Goal: Task Accomplishment & Management: Use online tool/utility

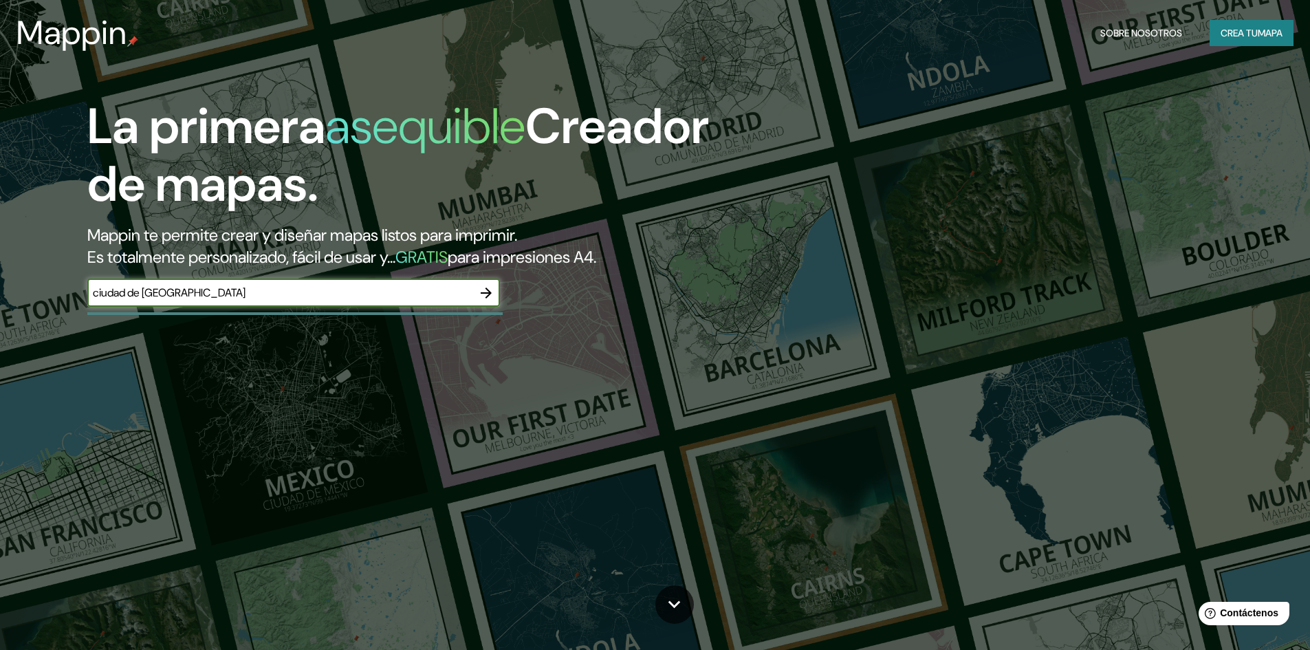
type input "ciudad de [GEOGRAPHIC_DATA]"
click at [492, 294] on icon "button" at bounding box center [486, 293] width 16 height 16
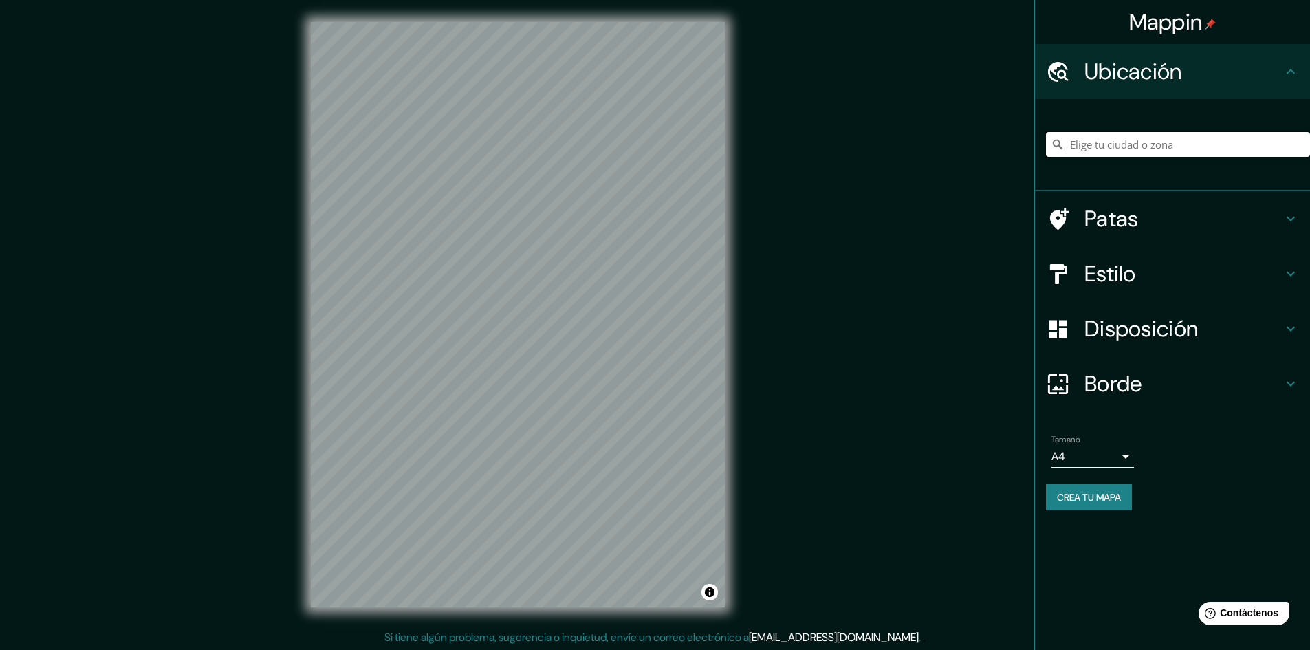
click at [1149, 140] on input "Elige tu ciudad o zona" at bounding box center [1178, 144] width 264 height 25
click at [1200, 78] on h4 "Ubicación" at bounding box center [1183, 71] width 198 height 27
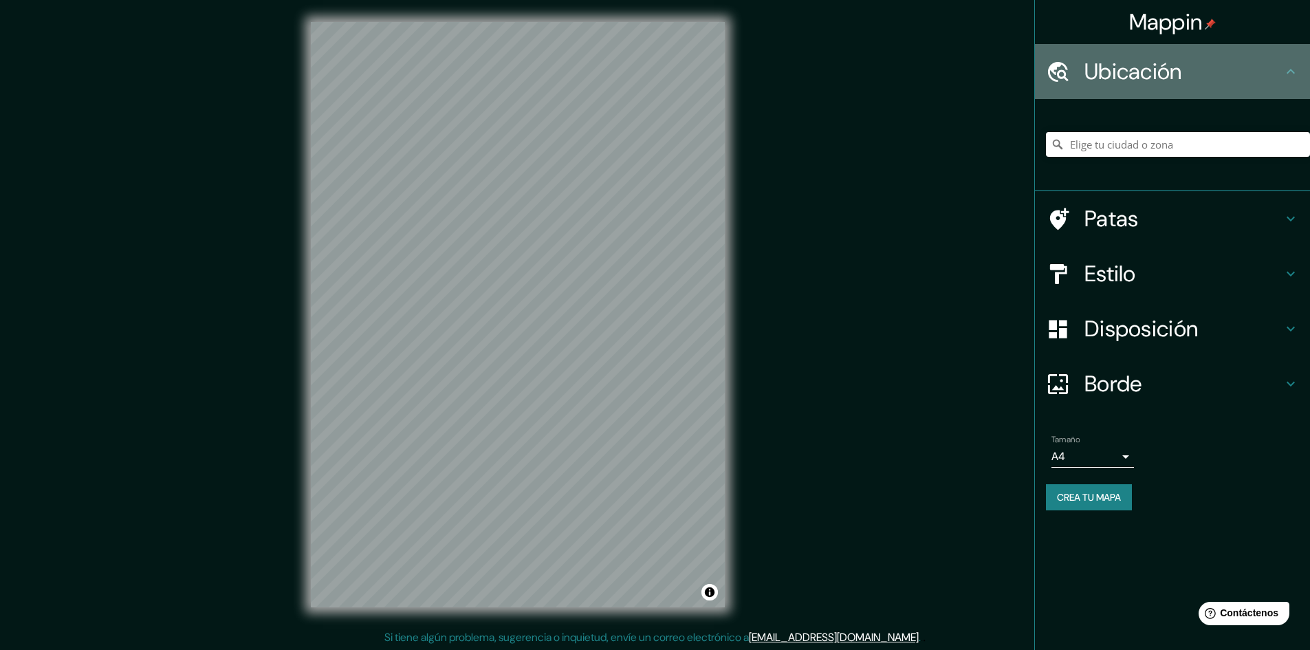
click at [1281, 74] on h4 "Ubicación" at bounding box center [1183, 71] width 198 height 27
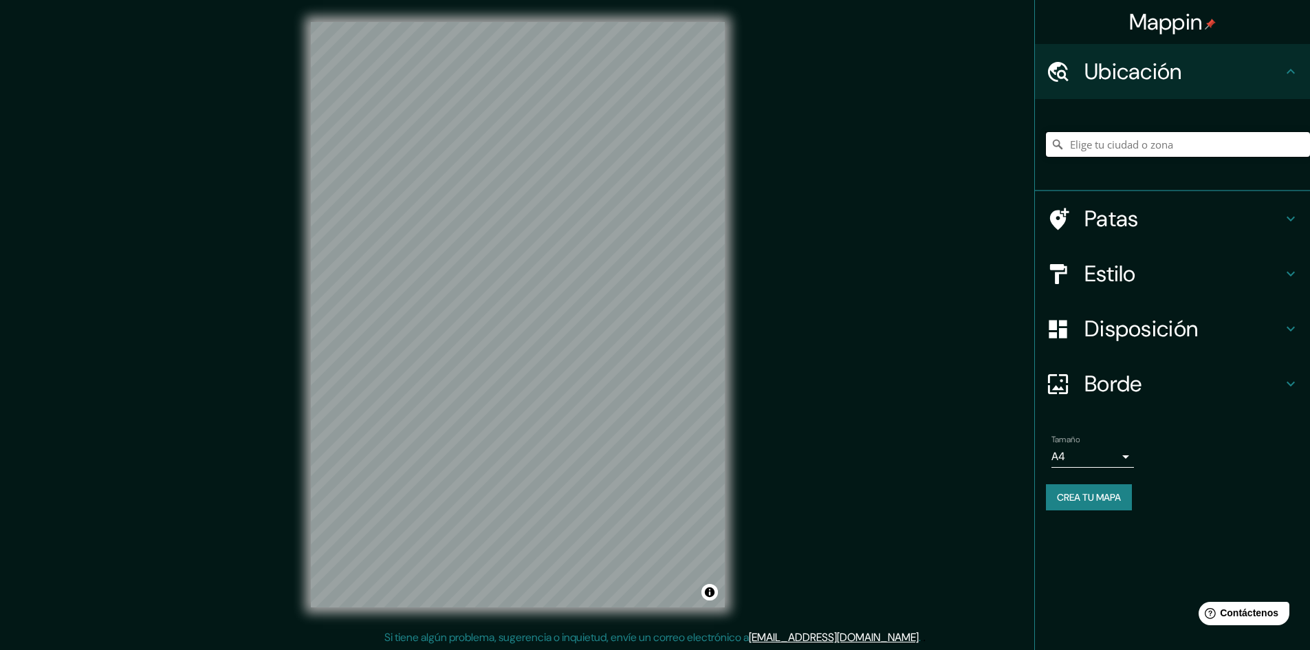
click at [1241, 139] on input "Elige tu ciudad o zona" at bounding box center [1178, 144] width 264 height 25
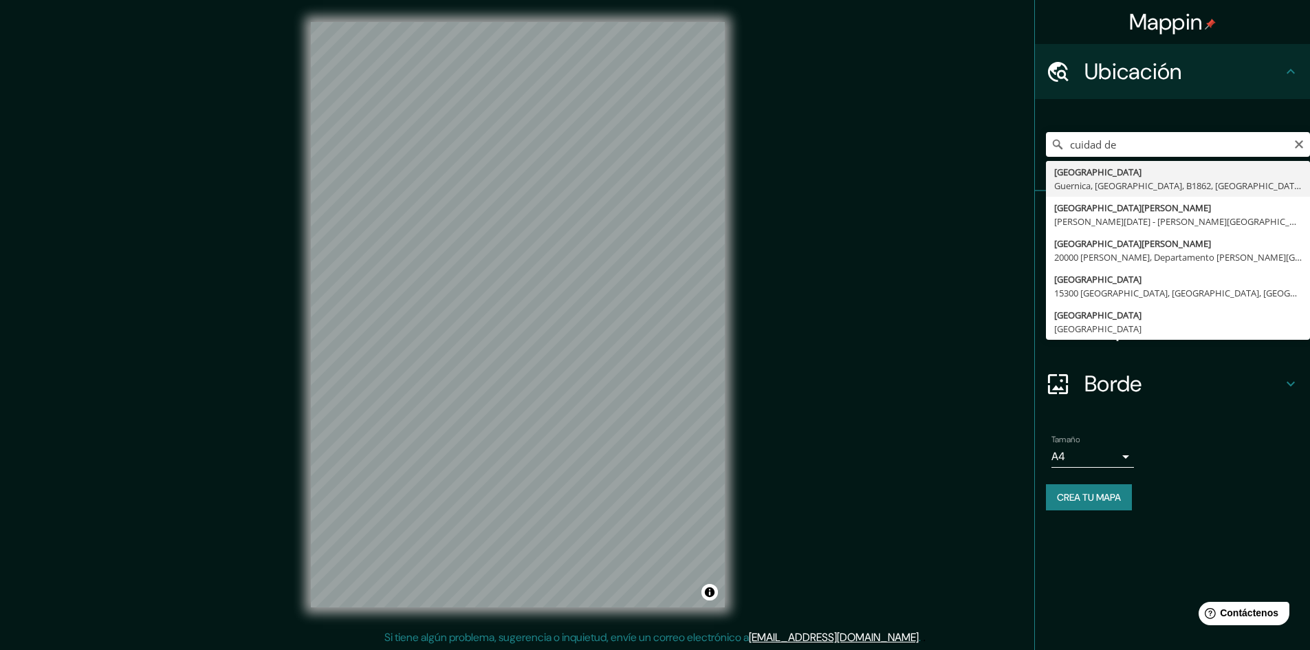
type input "Cuidad De Mexico, [GEOGRAPHIC_DATA], [GEOGRAPHIC_DATA], B1862, [GEOGRAPHIC_DATA]"
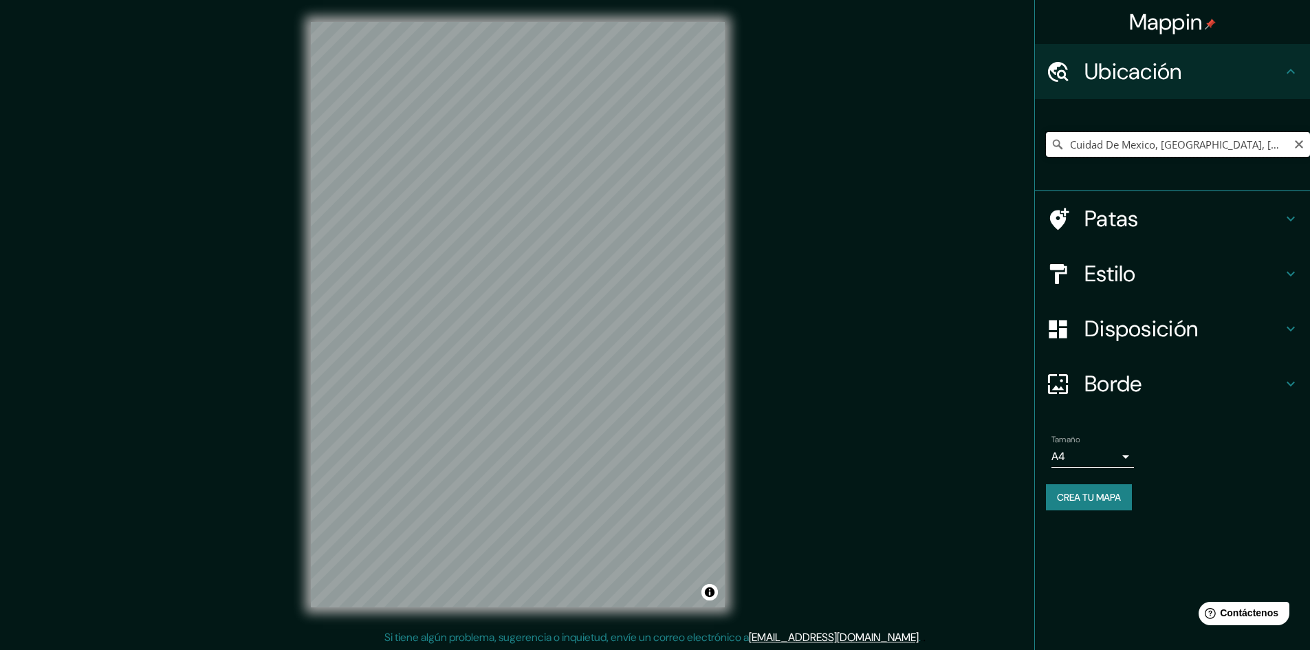
click at [1211, 145] on input "Cuidad De Mexico, [GEOGRAPHIC_DATA], [GEOGRAPHIC_DATA], B1862, [GEOGRAPHIC_DATA]" at bounding box center [1178, 144] width 264 height 25
click at [1296, 141] on icon "Claro" at bounding box center [1298, 144] width 8 height 8
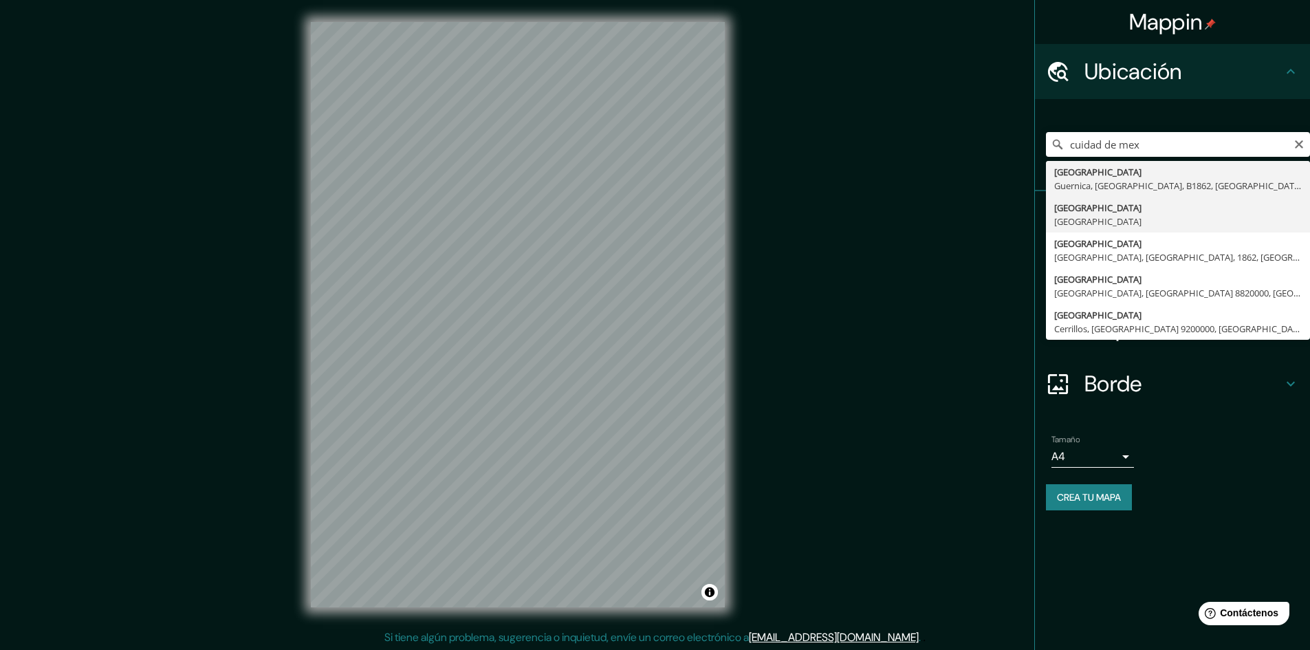
type input "[GEOGRAPHIC_DATA], [GEOGRAPHIC_DATA]"
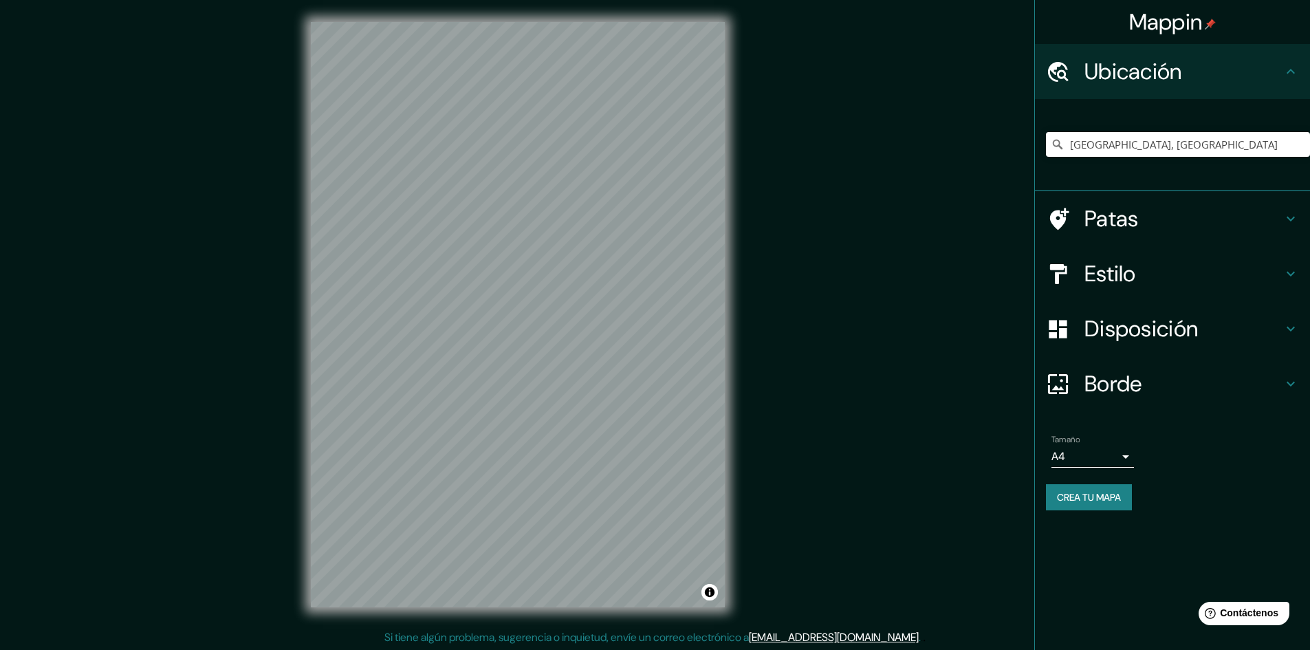
click at [1142, 391] on font "Borde" at bounding box center [1113, 383] width 58 height 29
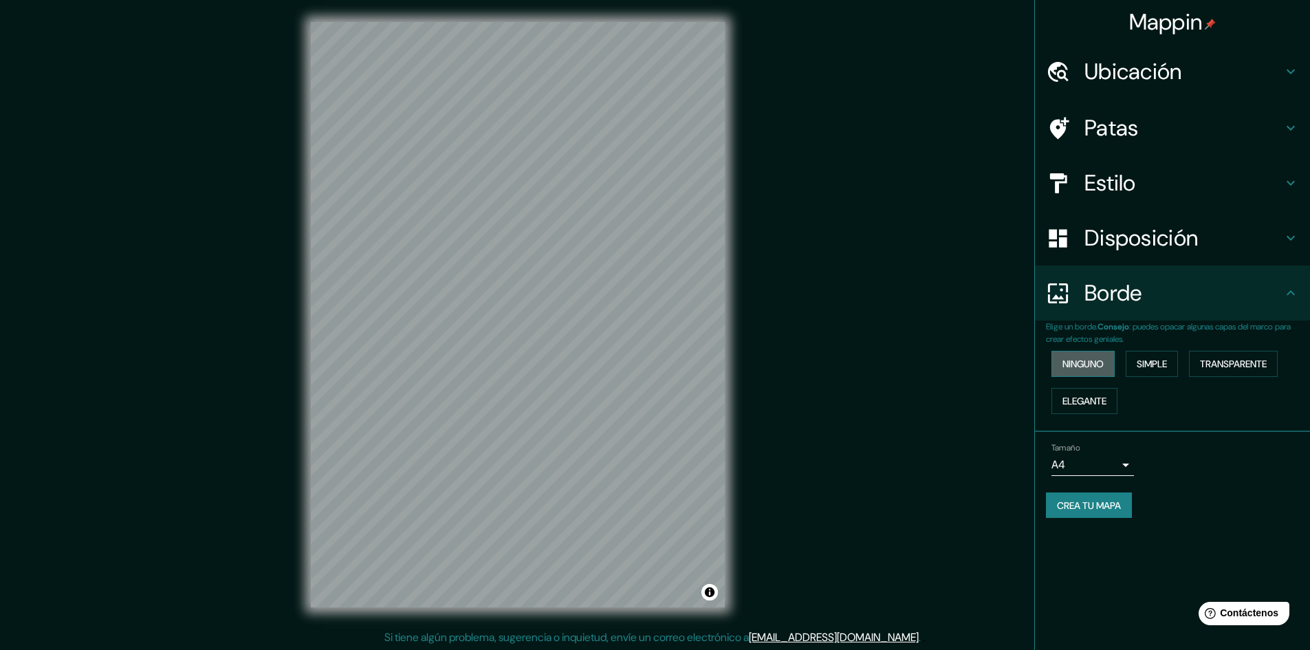
click at [1102, 369] on font "Ninguno" at bounding box center [1082, 363] width 41 height 12
click at [1099, 361] on font "Ninguno" at bounding box center [1082, 363] width 41 height 12
click at [1286, 285] on icon at bounding box center [1290, 293] width 16 height 16
click at [1280, 243] on h4 "Disposición" at bounding box center [1183, 237] width 198 height 27
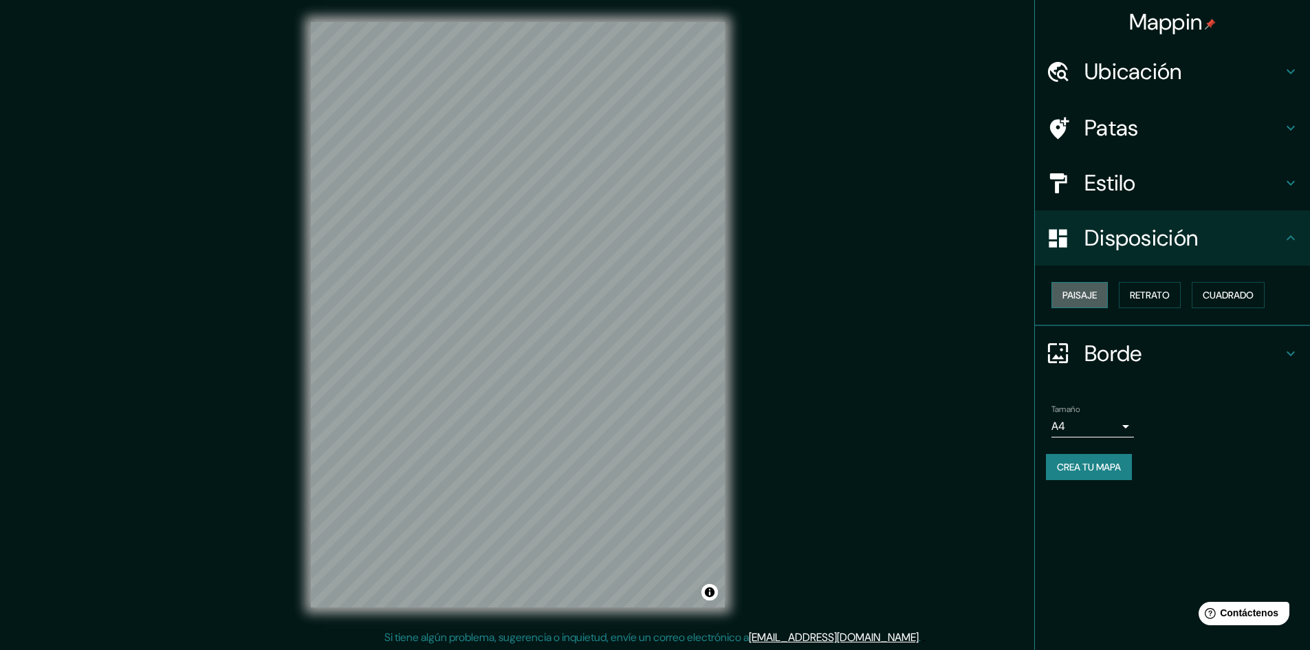
click at [1073, 299] on font "Paisaje" at bounding box center [1079, 295] width 34 height 12
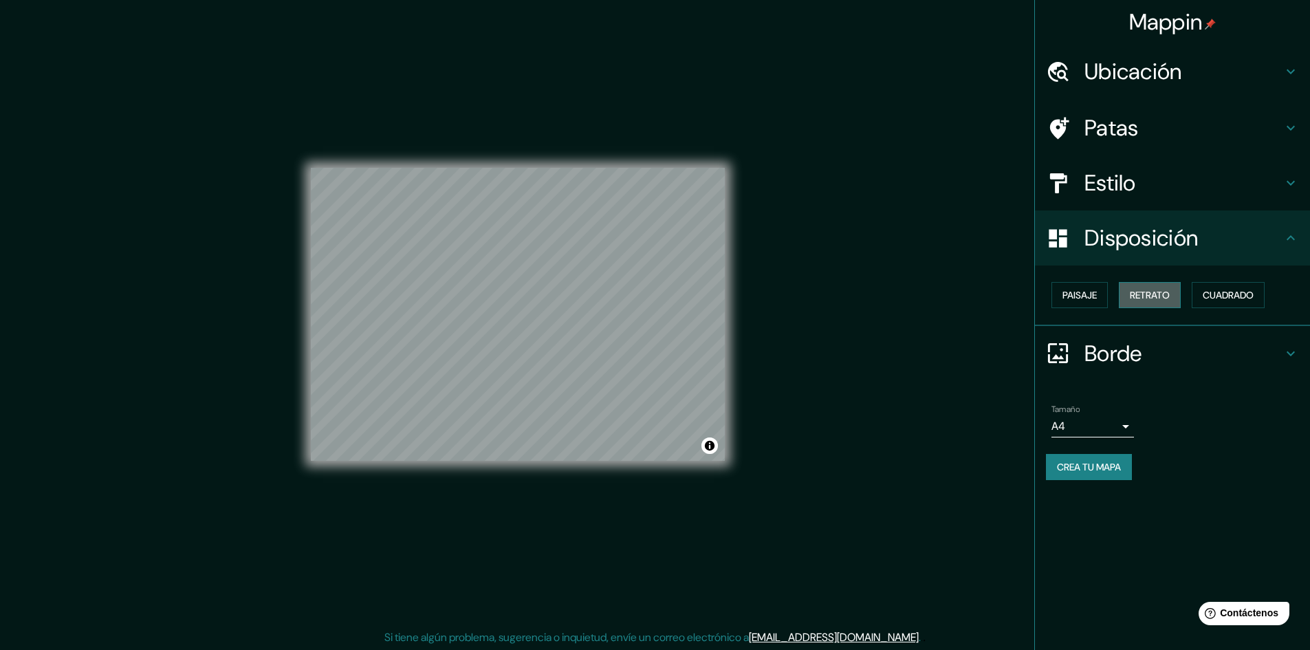
click at [1144, 290] on font "Retrato" at bounding box center [1149, 295] width 40 height 12
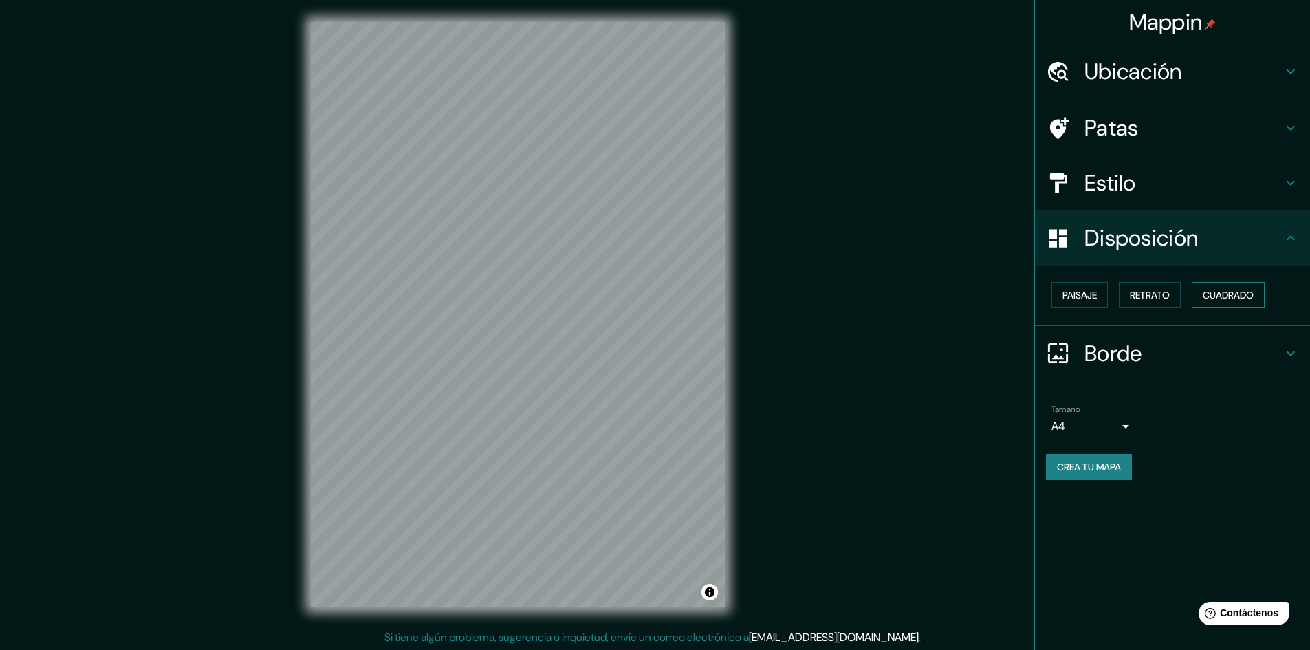
click at [1211, 288] on font "Cuadrado" at bounding box center [1227, 295] width 51 height 18
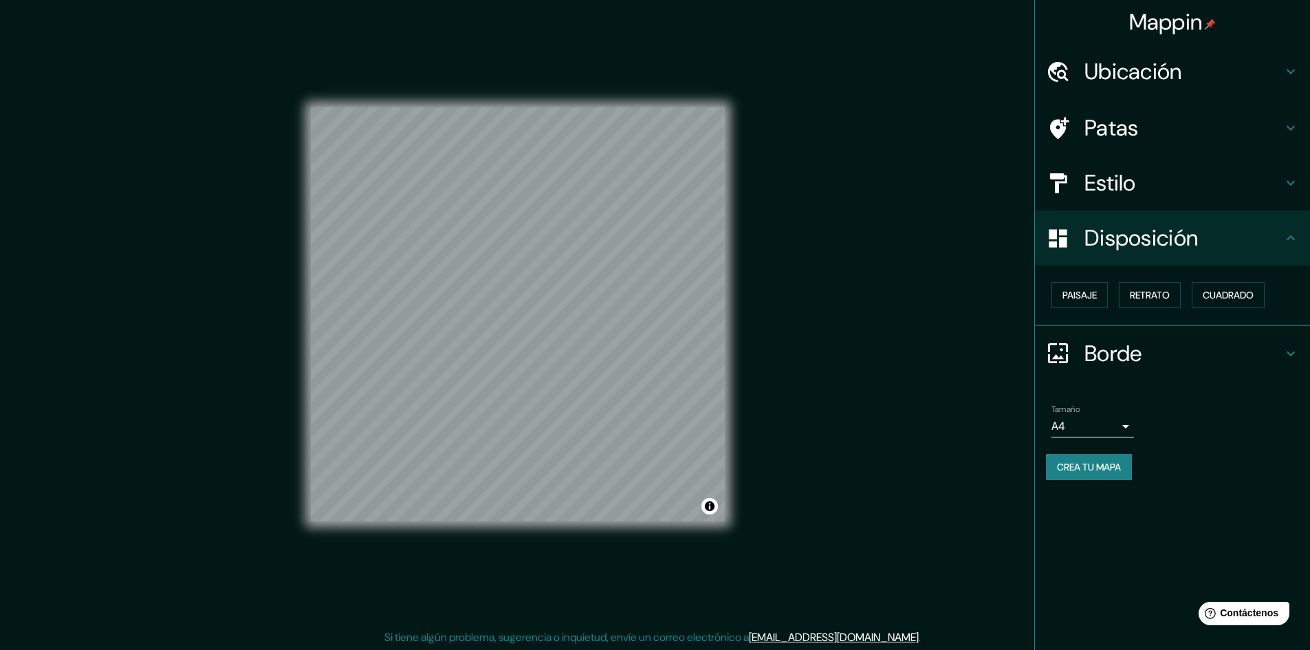
click at [1181, 341] on h4 "Borde" at bounding box center [1183, 353] width 198 height 27
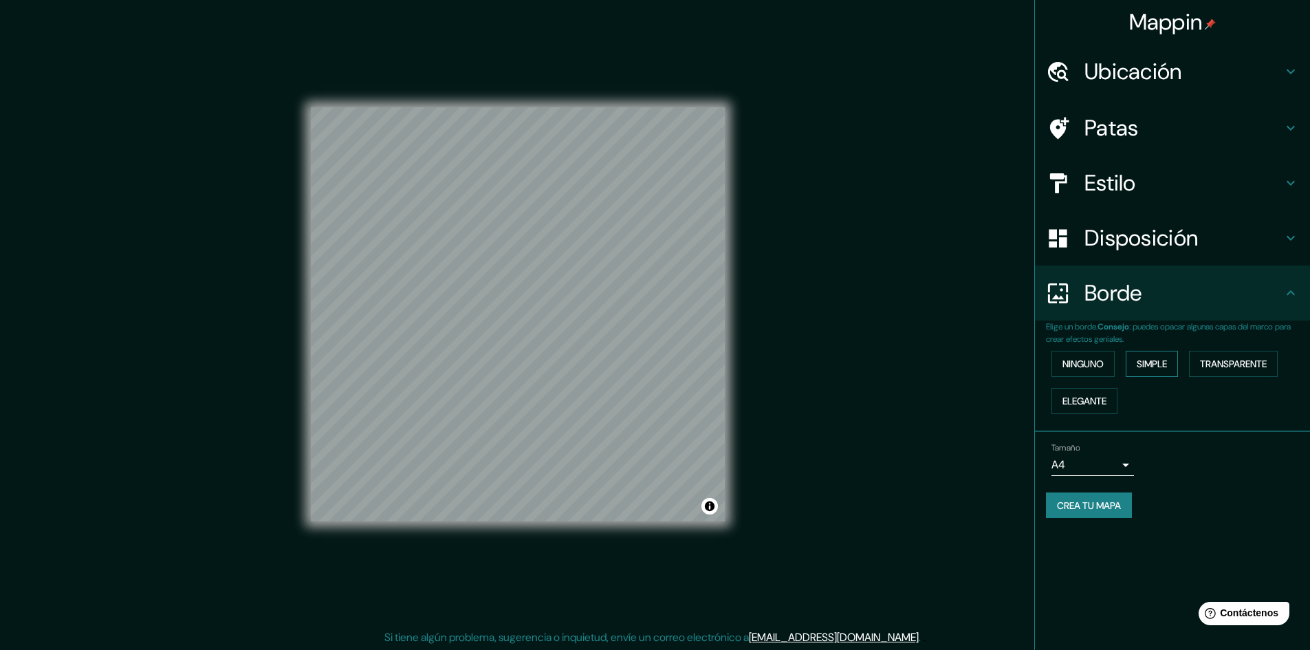
click at [1153, 368] on font "Simple" at bounding box center [1151, 363] width 30 height 12
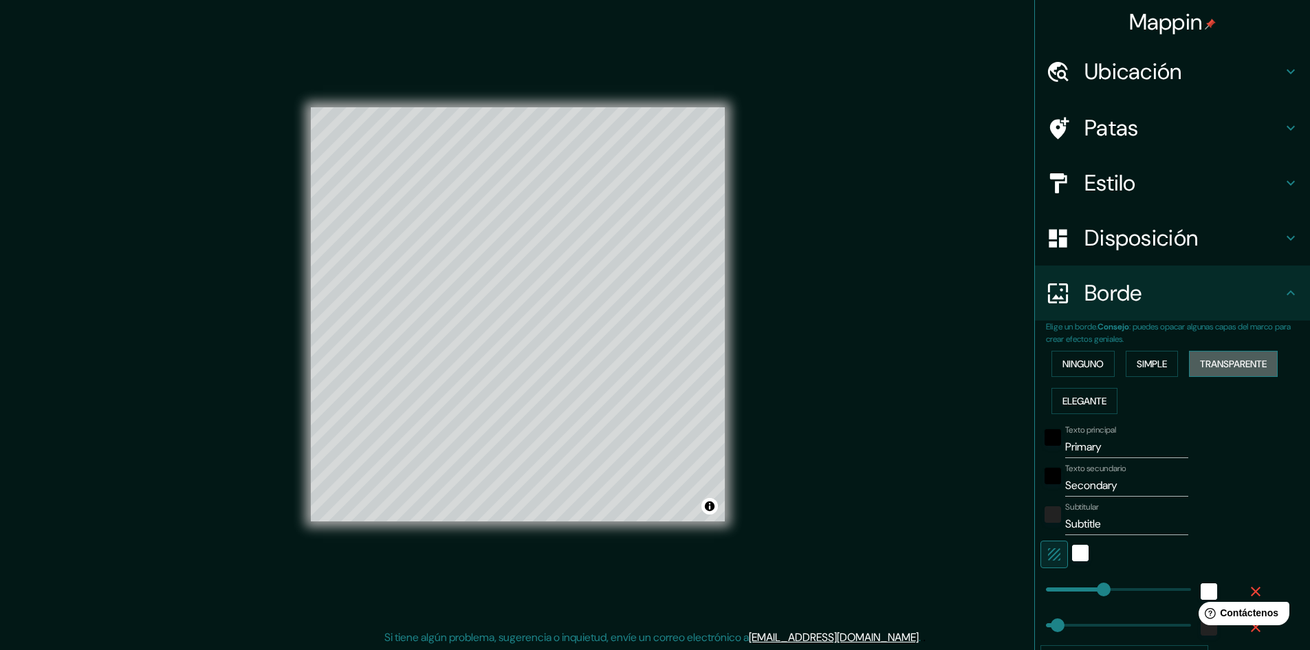
click at [1200, 355] on font "Transparente" at bounding box center [1233, 364] width 67 height 18
click at [1062, 393] on font "Elegante" at bounding box center [1084, 401] width 44 height 18
click at [1068, 365] on font "Ninguno" at bounding box center [1082, 363] width 41 height 12
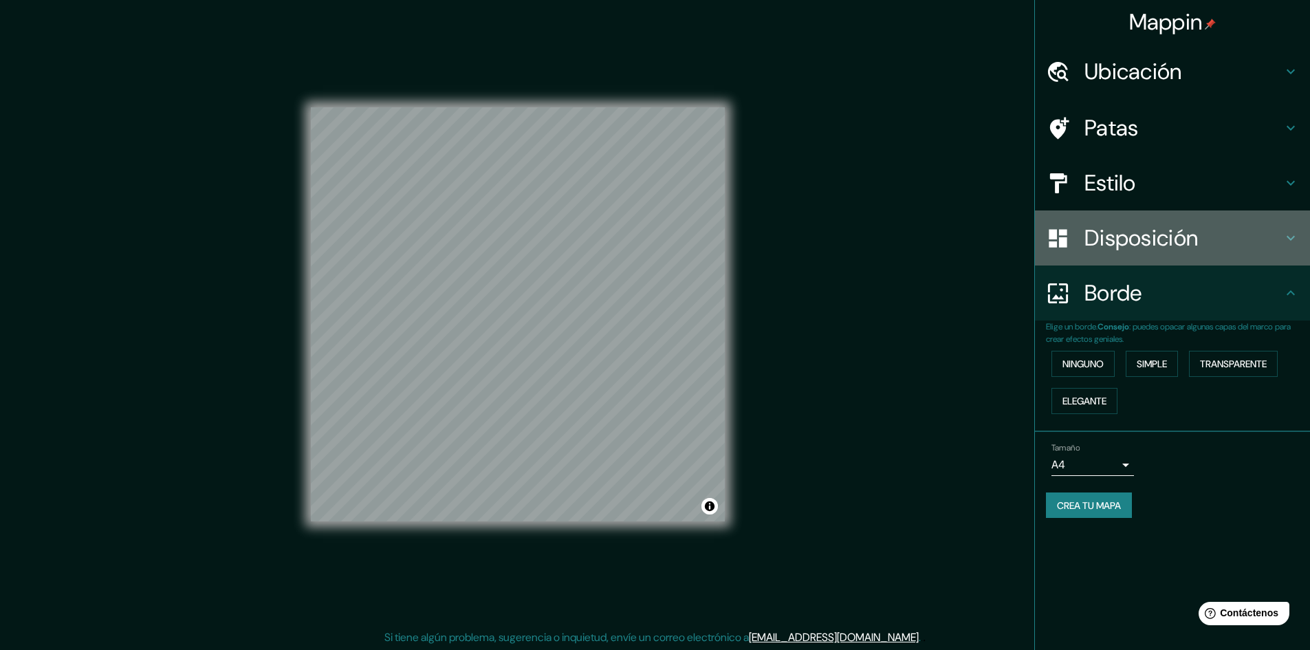
click at [1113, 241] on font "Disposición" at bounding box center [1140, 237] width 113 height 29
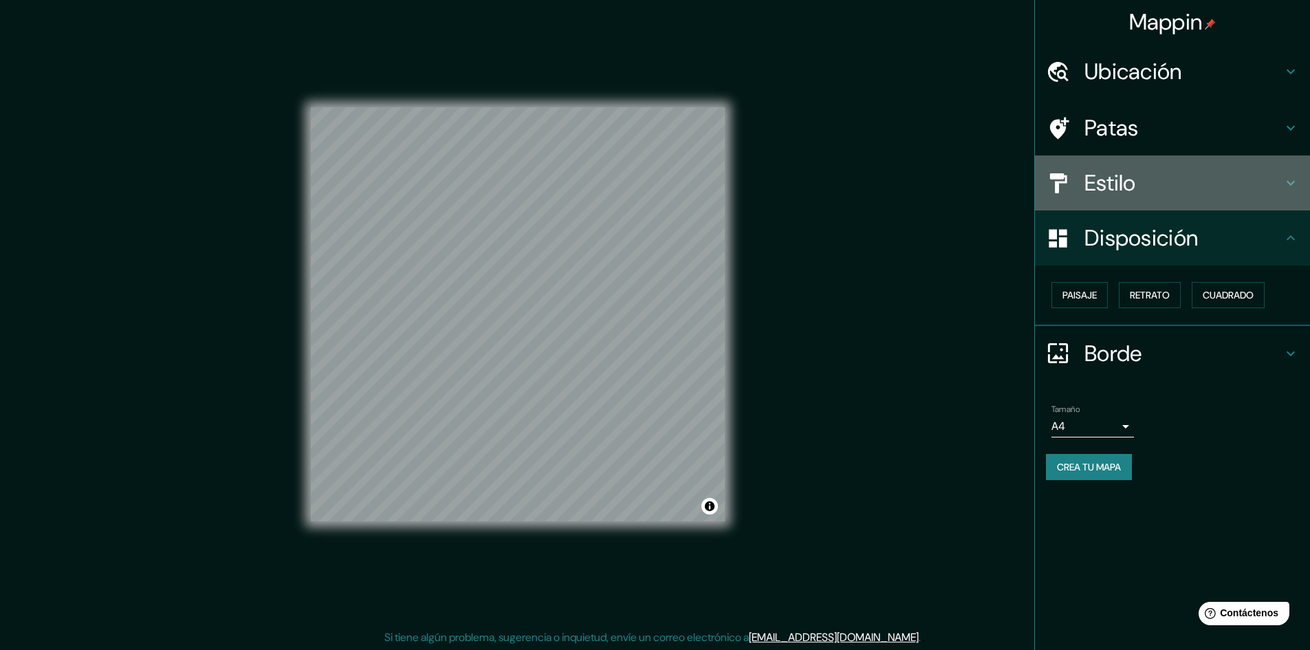
click at [1107, 208] on div "Estilo" at bounding box center [1172, 182] width 275 height 55
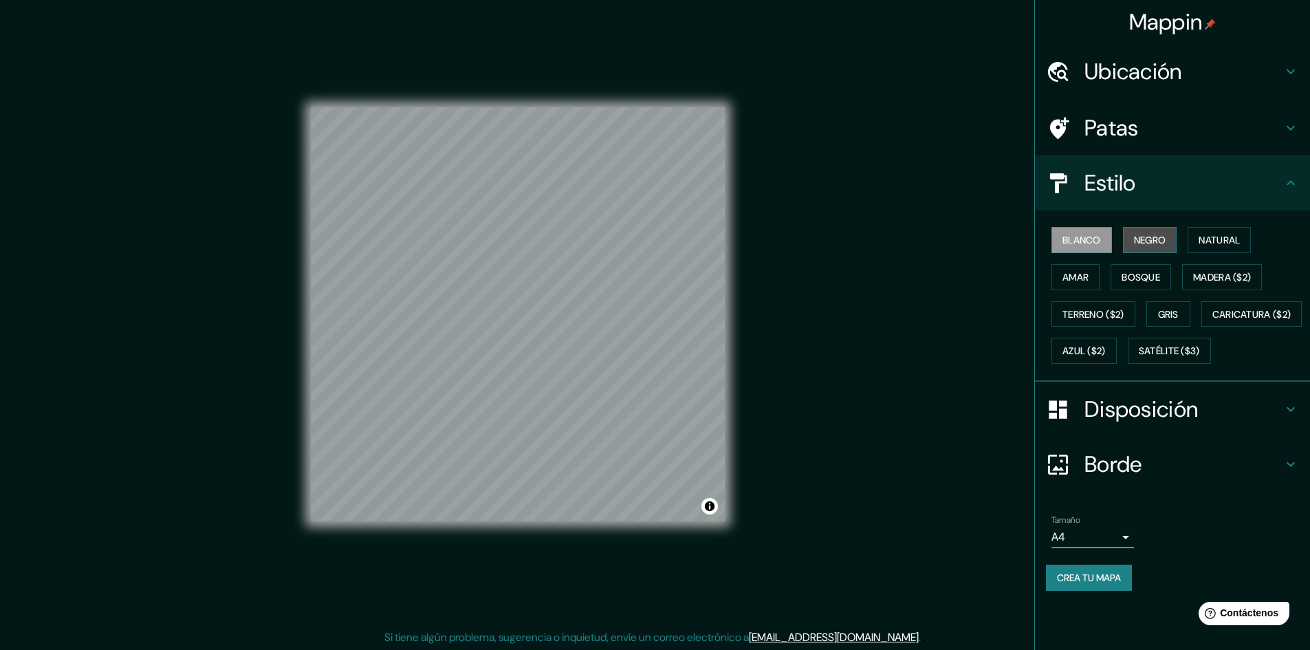
click at [1135, 245] on font "Negro" at bounding box center [1150, 240] width 32 height 12
click at [1228, 247] on font "Natural" at bounding box center [1218, 240] width 41 height 18
click at [1084, 289] on button "Amar" at bounding box center [1075, 277] width 48 height 26
click at [1137, 278] on font "Bosque" at bounding box center [1140, 277] width 38 height 12
click at [1123, 301] on button "Terreno ($2)" at bounding box center [1093, 314] width 84 height 26
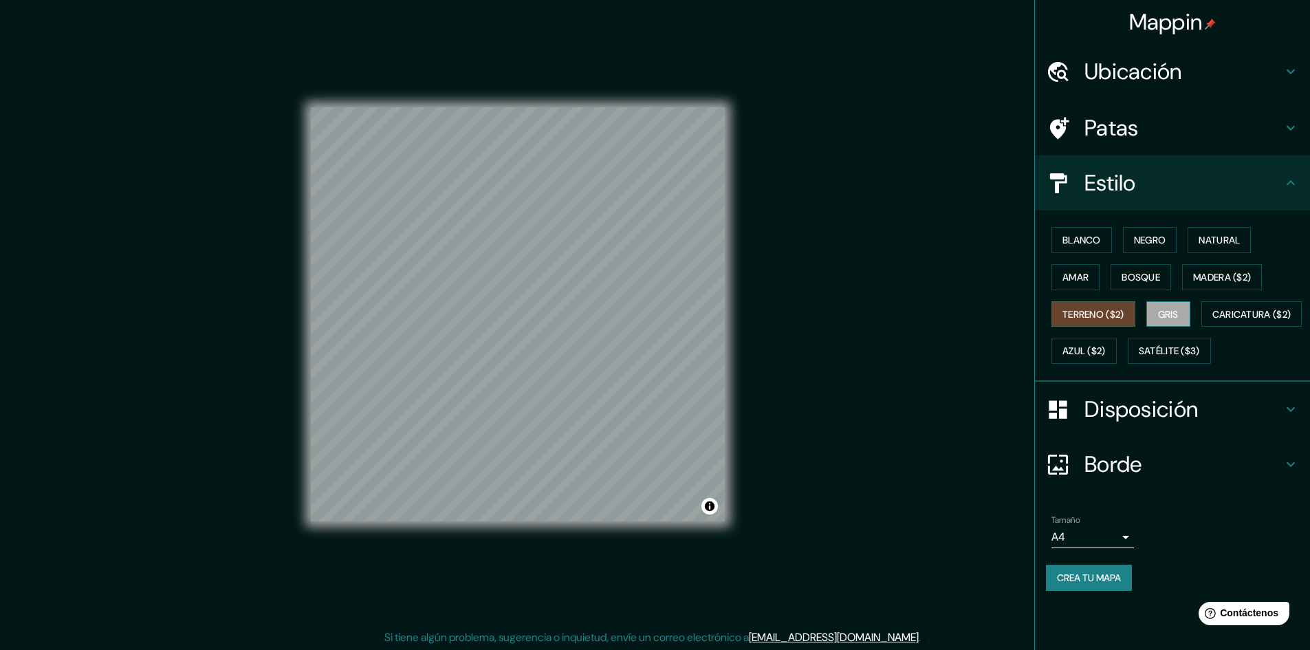
click at [1156, 314] on button "Gris" at bounding box center [1168, 314] width 44 height 26
click at [1131, 364] on button "Satélite ($3)" at bounding box center [1168, 351] width 83 height 26
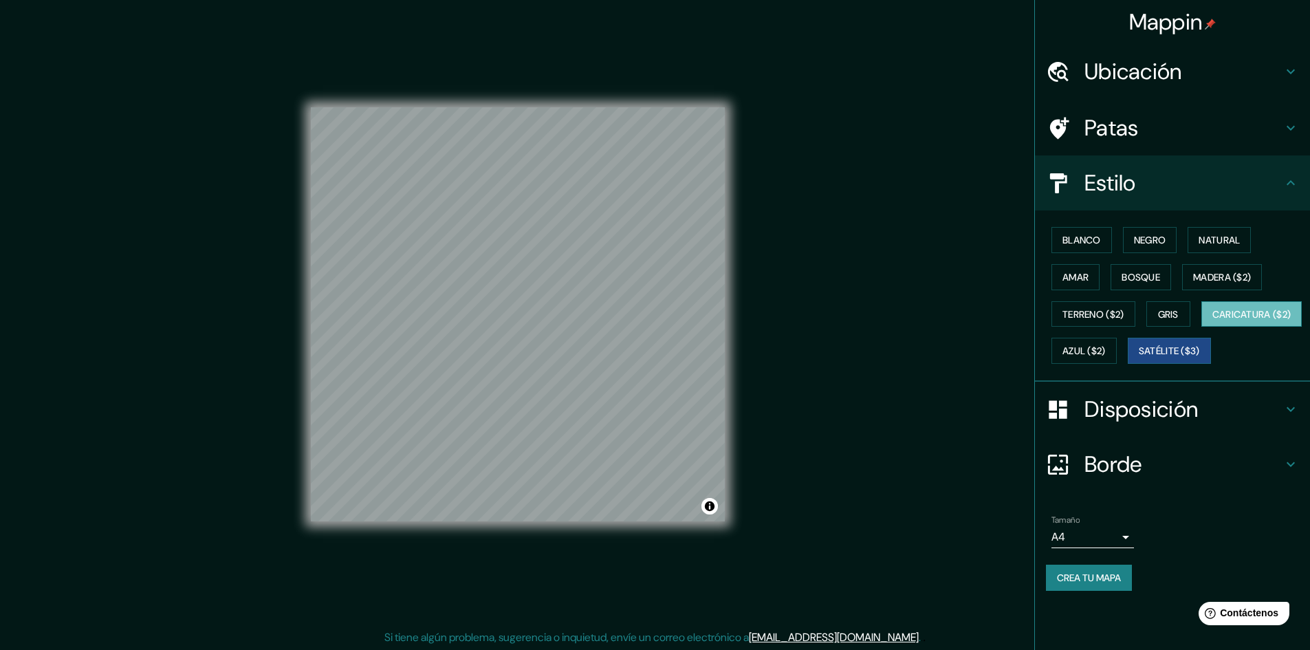
click at [1212, 320] on font "Caricatura ($2)" at bounding box center [1251, 314] width 79 height 12
click at [1105, 349] on font "Azul ($2)" at bounding box center [1083, 351] width 43 height 12
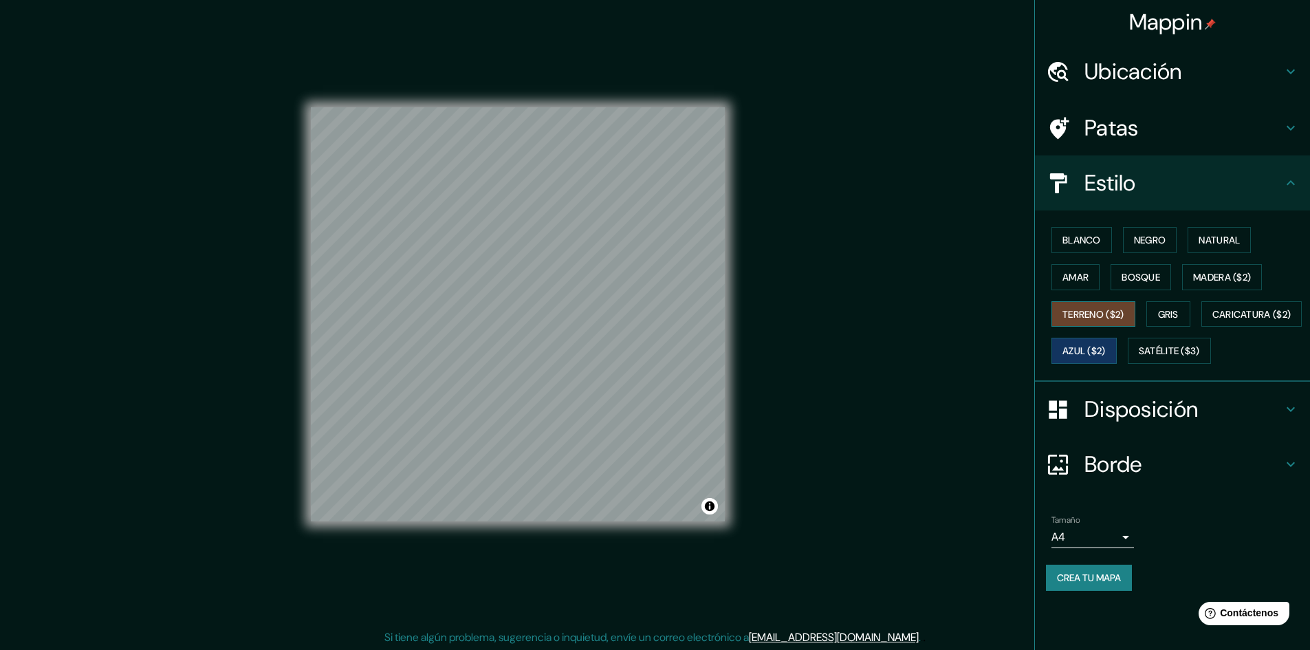
click at [1087, 314] on font "Terreno ($2)" at bounding box center [1093, 314] width 62 height 12
click at [1082, 280] on font "Amar" at bounding box center [1075, 277] width 26 height 12
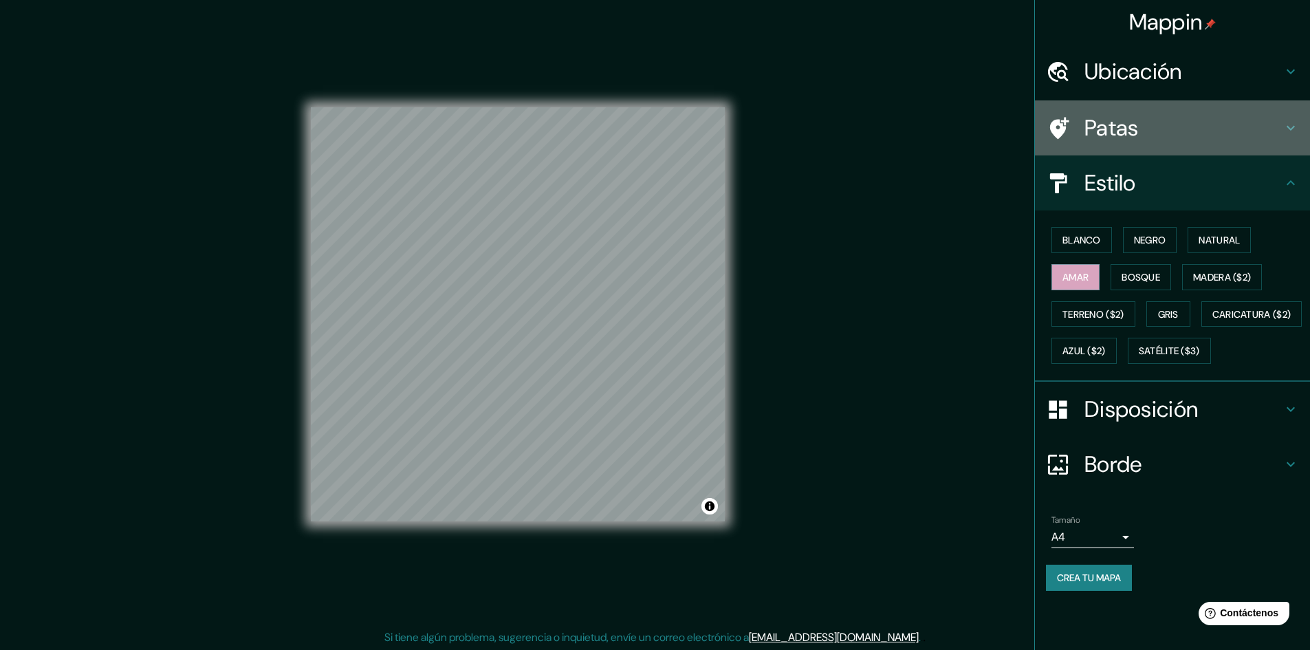
click at [1222, 130] on h4 "Patas" at bounding box center [1183, 127] width 198 height 27
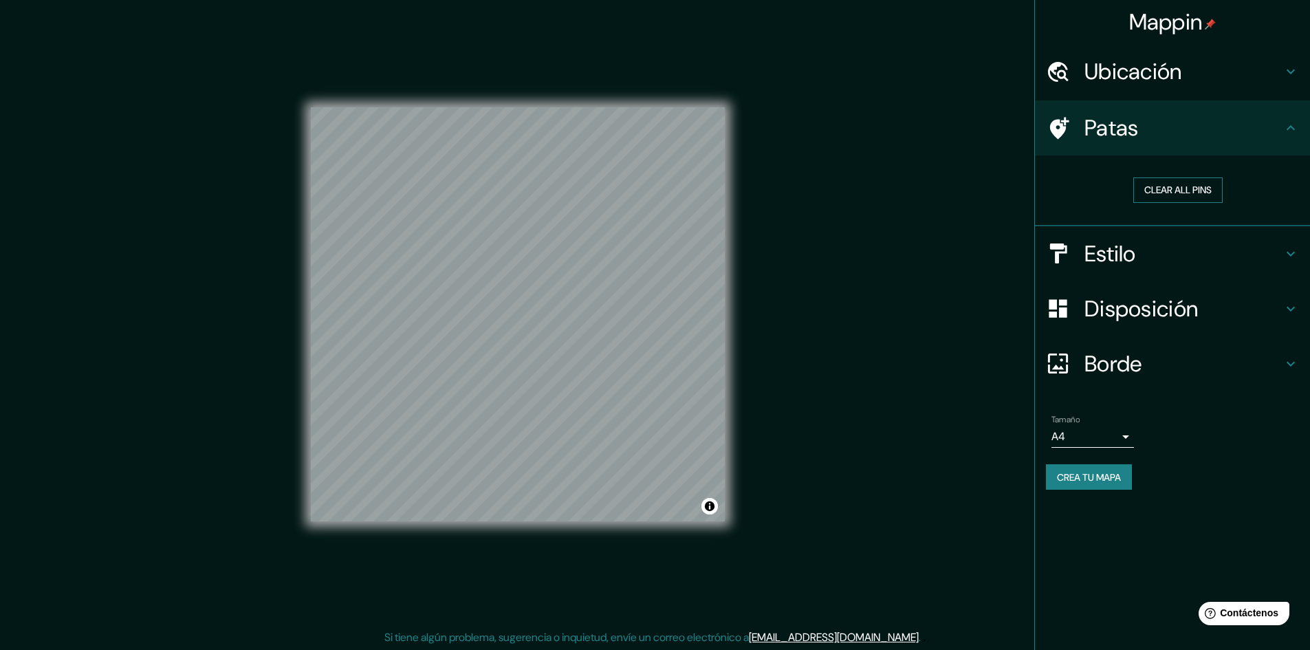
click at [1182, 191] on button "Clear all pins" at bounding box center [1177, 189] width 89 height 25
click at [1210, 357] on h4 "Borde" at bounding box center [1183, 363] width 198 height 27
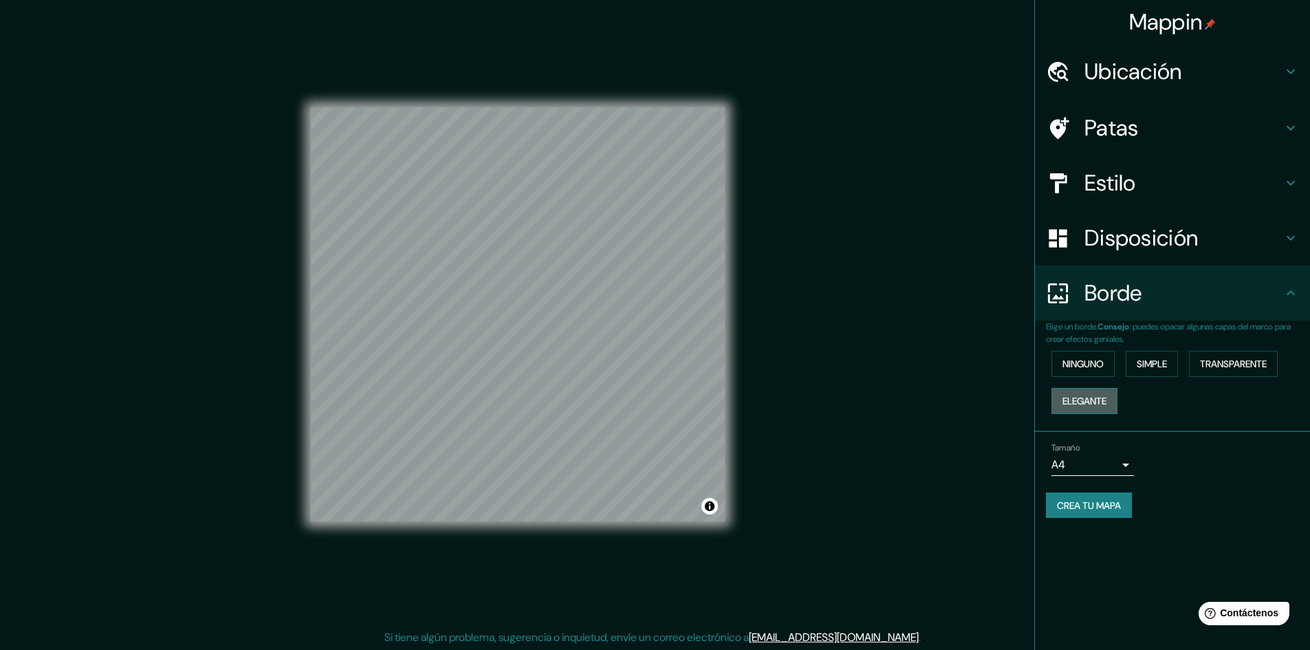
click at [1092, 396] on font "Elegante" at bounding box center [1084, 401] width 44 height 12
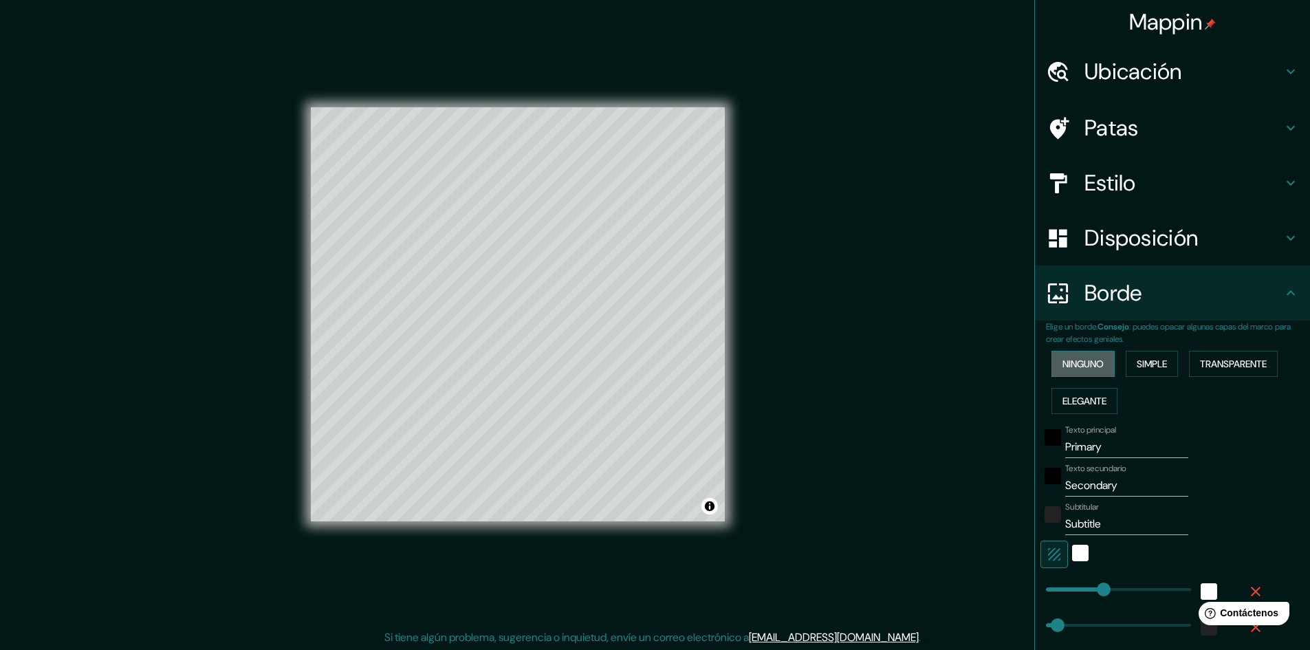
click at [1092, 363] on font "Ninguno" at bounding box center [1082, 363] width 41 height 12
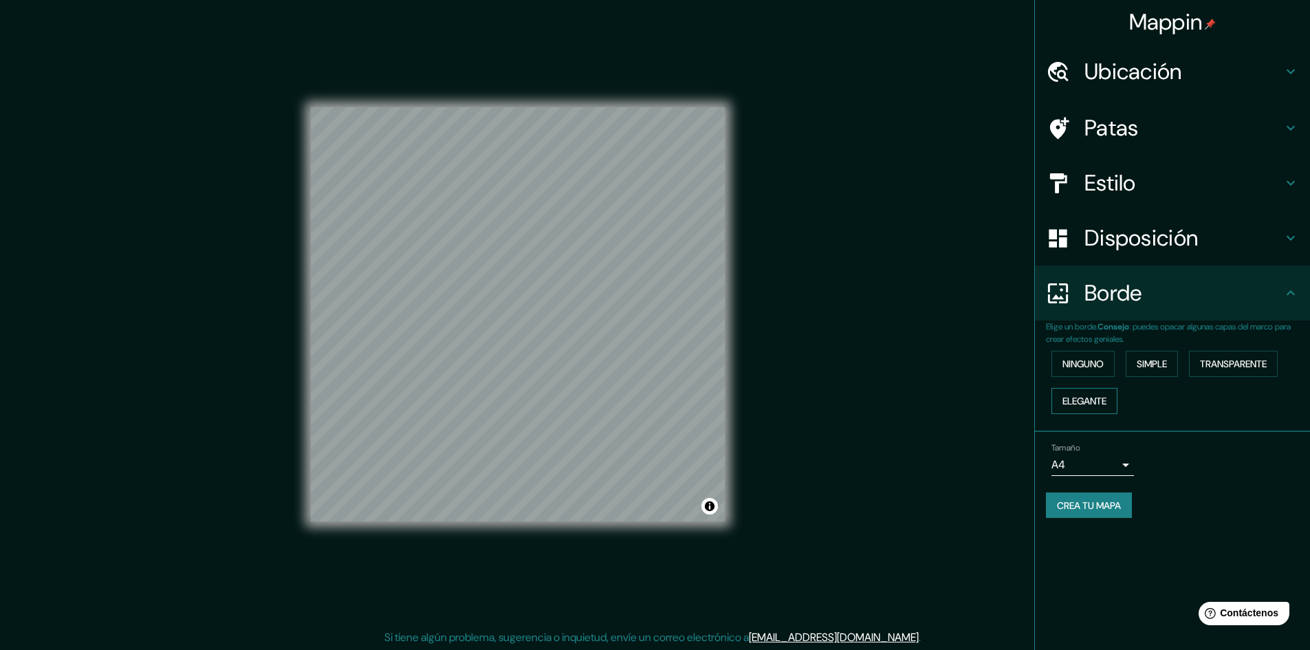
click at [1081, 411] on button "Elegante" at bounding box center [1084, 401] width 66 height 26
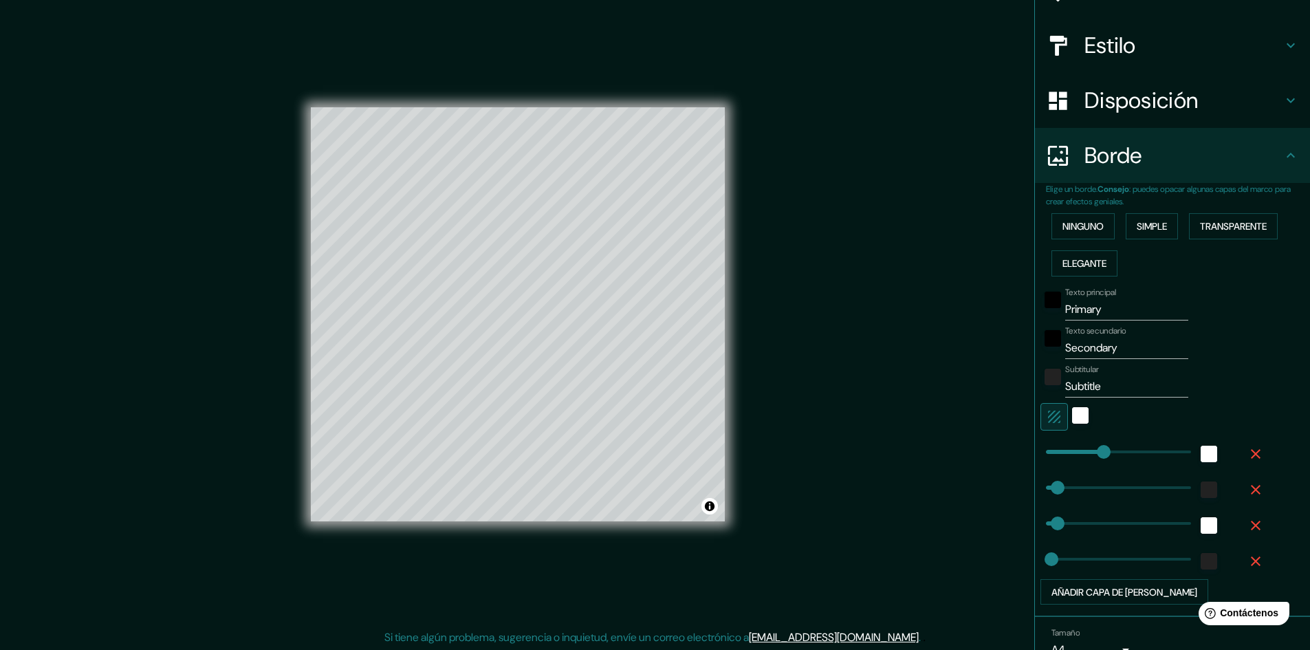
scroll to position [1, 0]
type input "24"
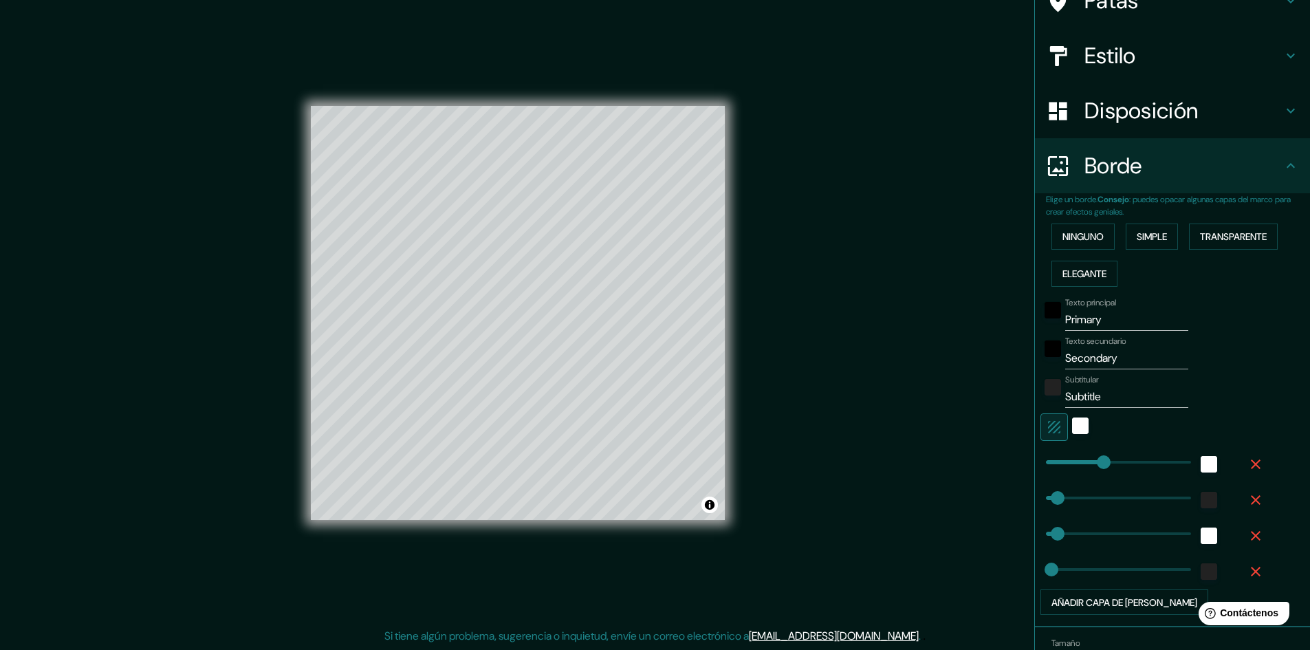
type input "241"
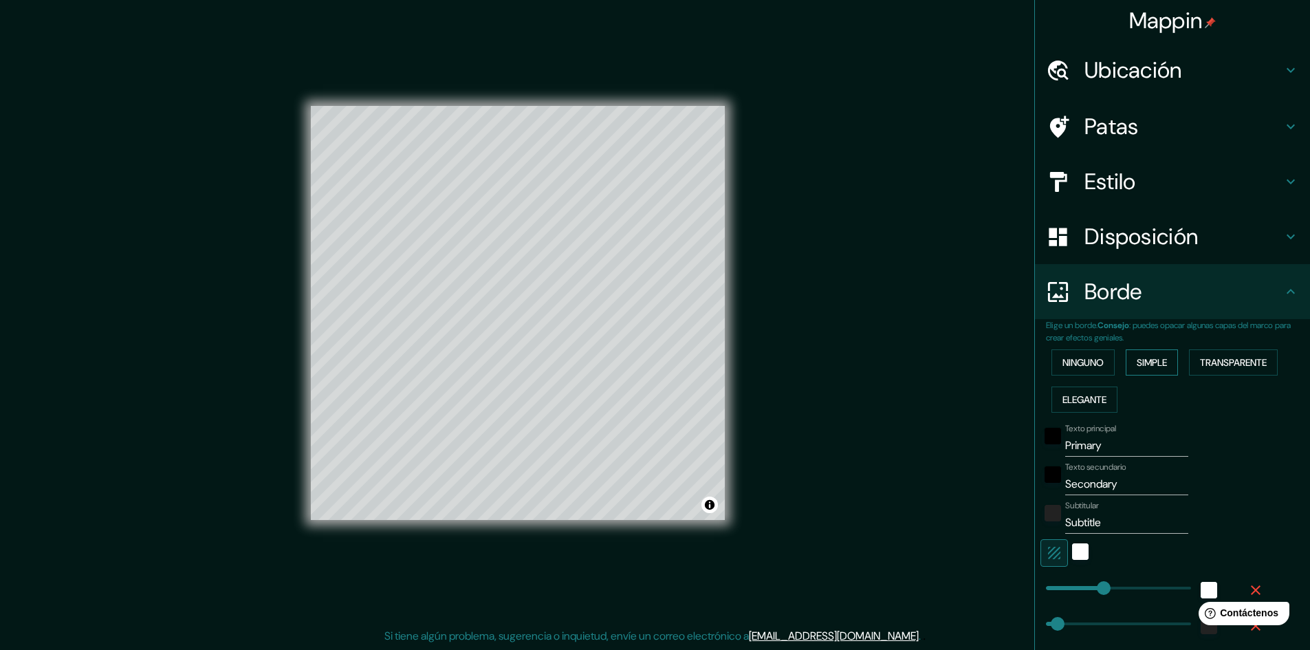
click at [1127, 367] on button "Simple" at bounding box center [1151, 362] width 52 height 26
click at [1191, 362] on button "Transparente" at bounding box center [1233, 362] width 89 height 26
click at [1051, 366] on button "Ninguno" at bounding box center [1082, 362] width 63 height 26
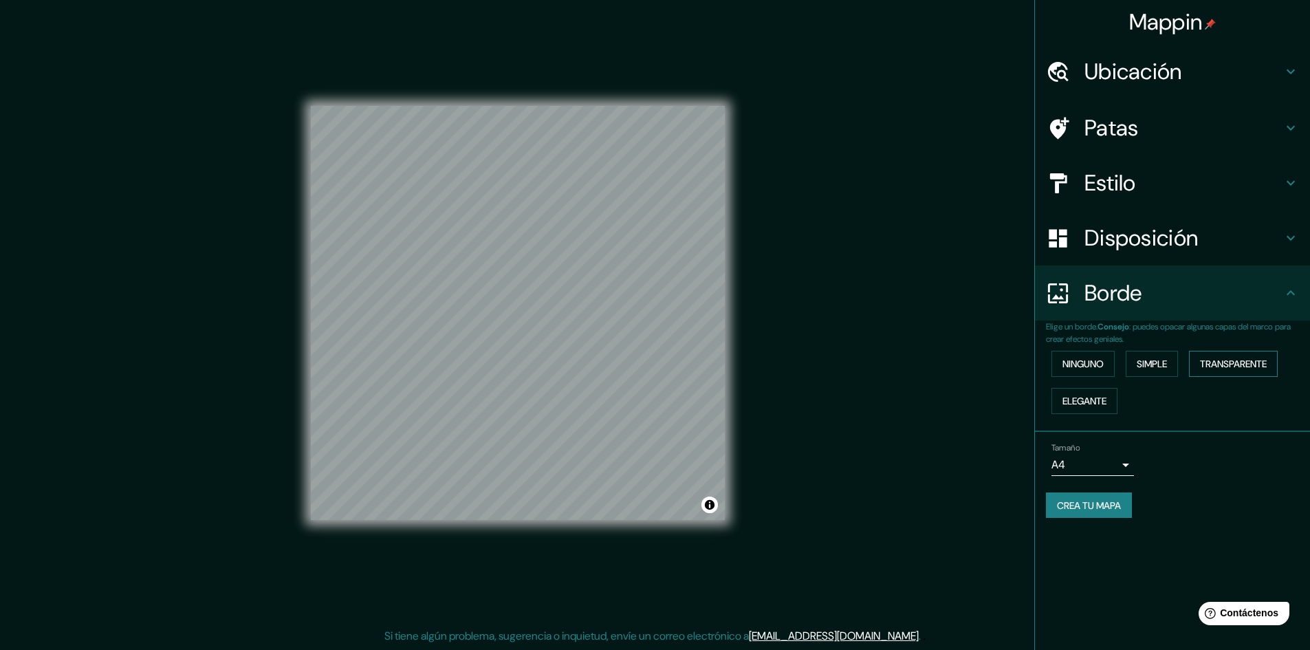
click at [1205, 361] on font "Transparente" at bounding box center [1233, 363] width 67 height 12
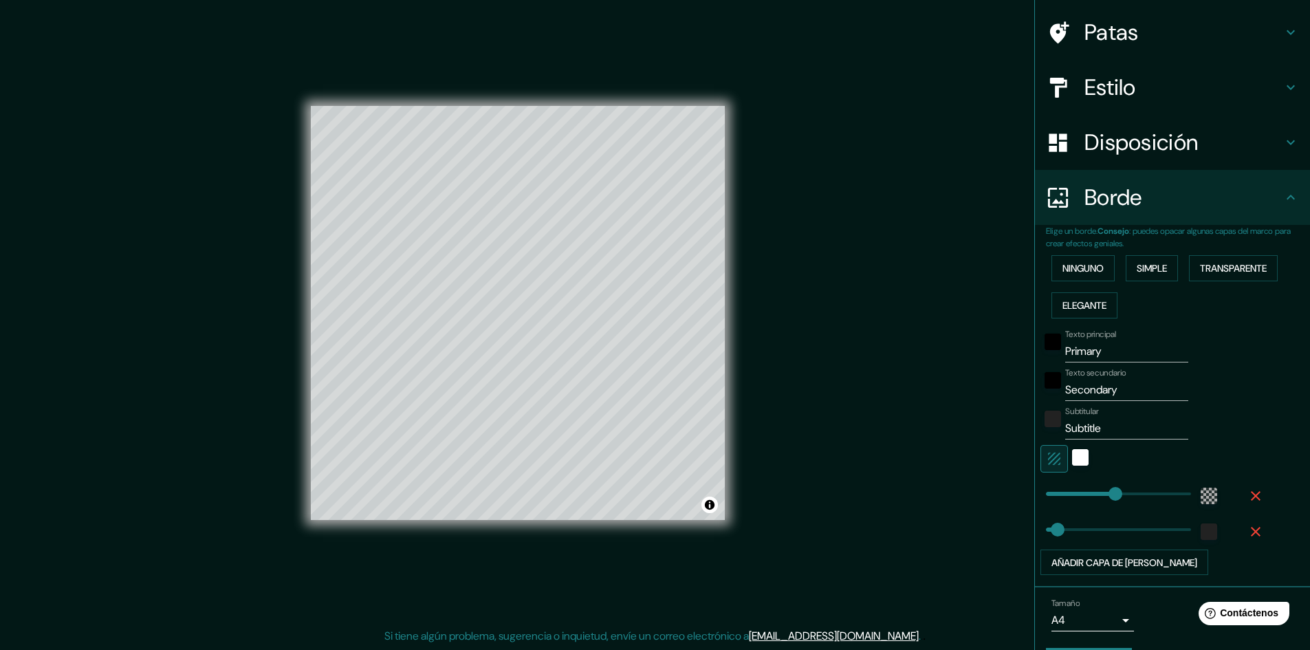
scroll to position [136, 0]
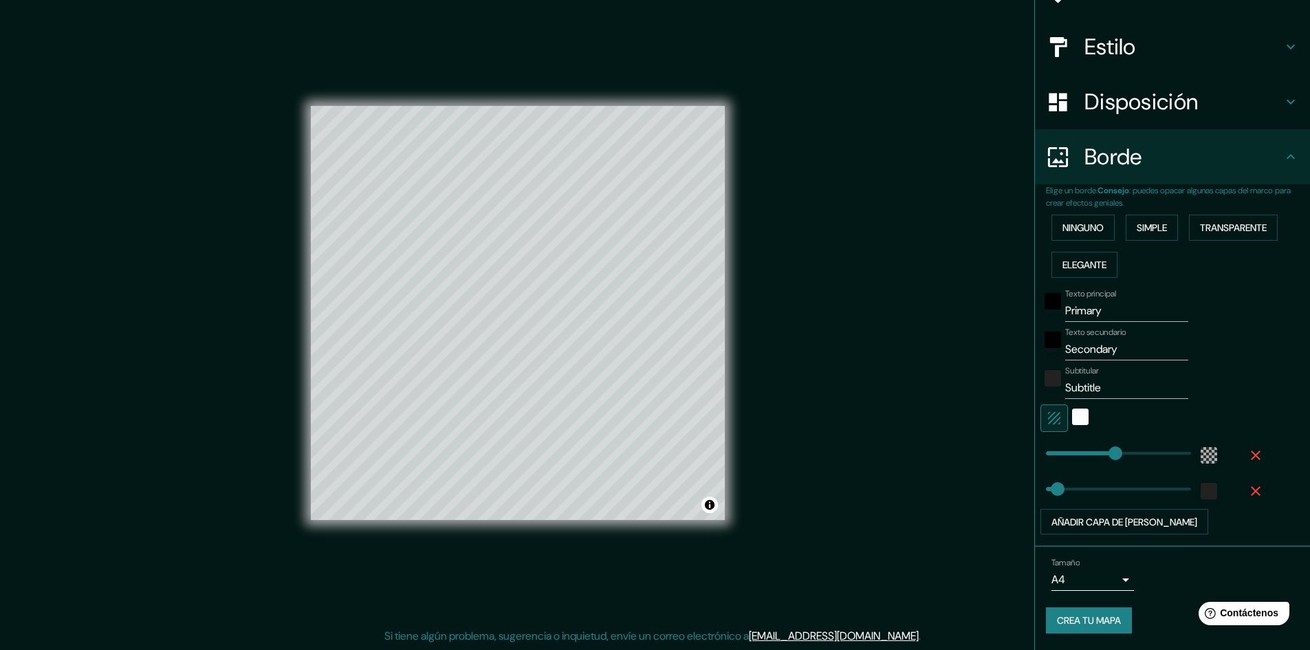
type input "289"
type input "0"
drag, startPoint x: 1049, startPoint y: 487, endPoint x: 1030, endPoint y: 483, distance: 19.0
type input "289"
type input "203"
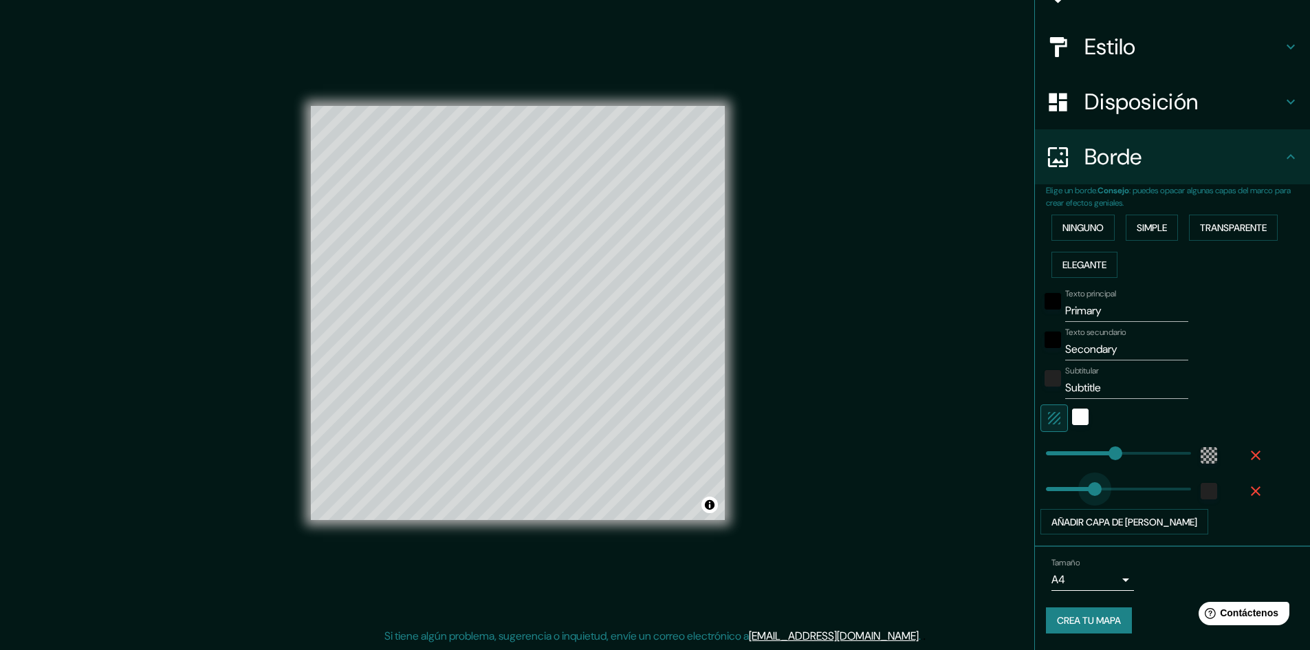
drag, startPoint x: 1037, startPoint y: 483, endPoint x: 1084, endPoint y: 489, distance: 47.8
type input "289"
type input "294"
drag, startPoint x: 1084, startPoint y: 489, endPoint x: 1106, endPoint y: 489, distance: 22.0
type input "289"
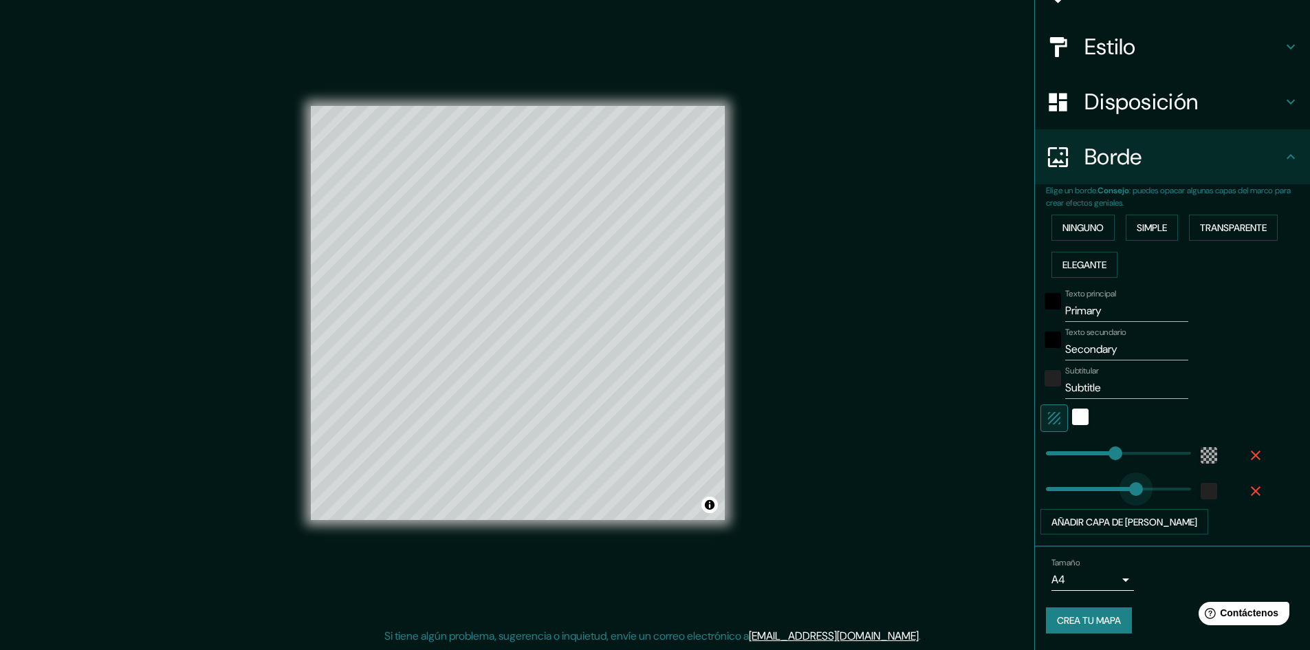
type input "477"
drag, startPoint x: 1106, startPoint y: 489, endPoint x: 1150, endPoint y: 486, distance: 44.1
type input "289"
type input "360"
drag, startPoint x: 1150, startPoint y: 486, endPoint x: 1122, endPoint y: 492, distance: 28.7
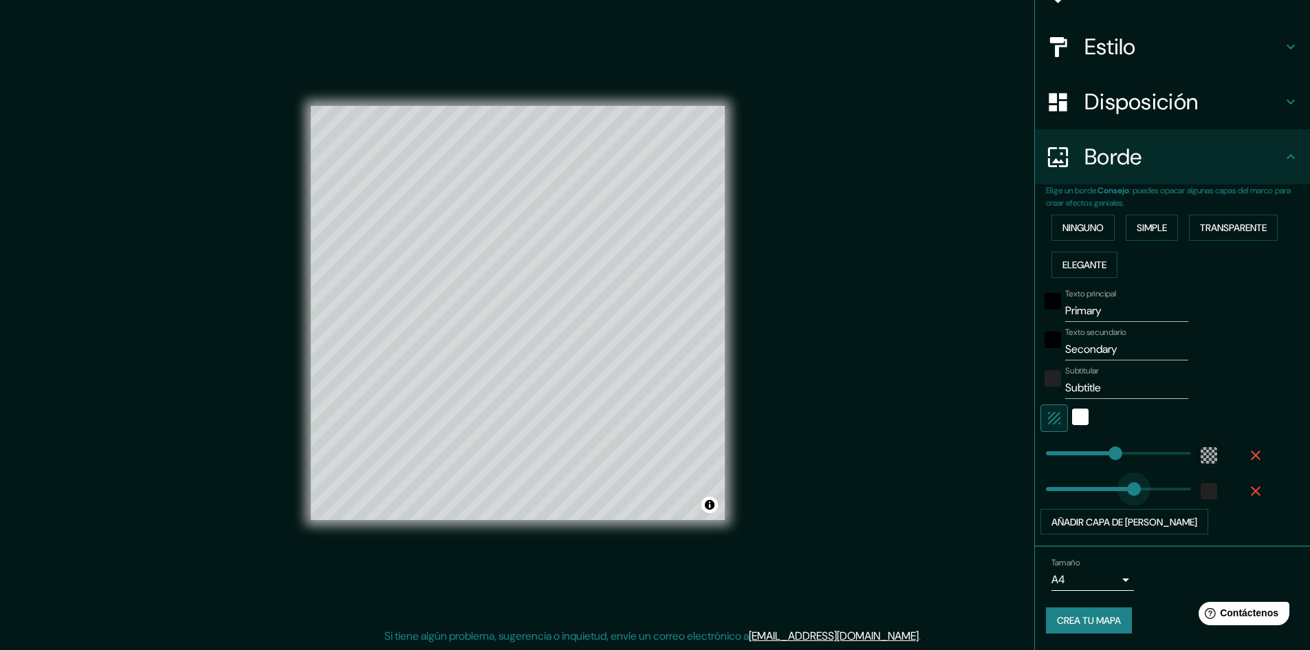
type input "289"
drag, startPoint x: 1122, startPoint y: 492, endPoint x: 1105, endPoint y: 492, distance: 17.2
type input "289"
type input "246"
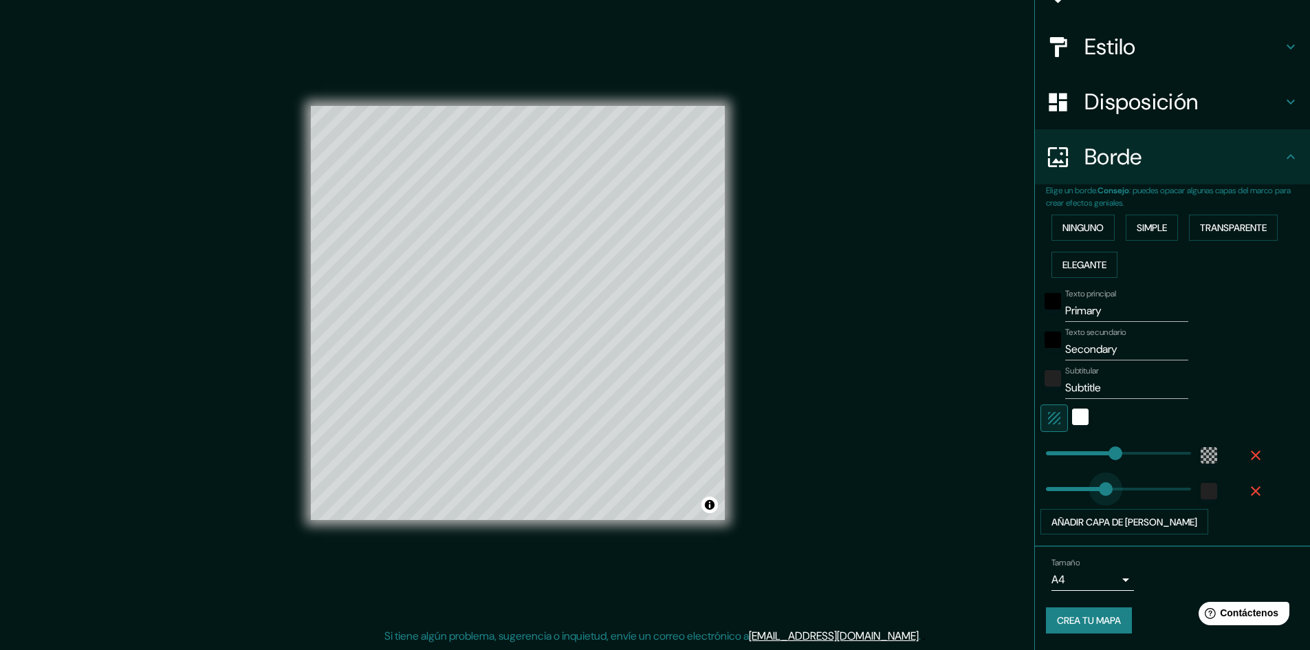
drag, startPoint x: 1105, startPoint y: 492, endPoint x: 1094, endPoint y: 489, distance: 10.5
type input "289"
type input "211"
drag, startPoint x: 1094, startPoint y: 489, endPoint x: 1086, endPoint y: 489, distance: 8.2
type input "289"
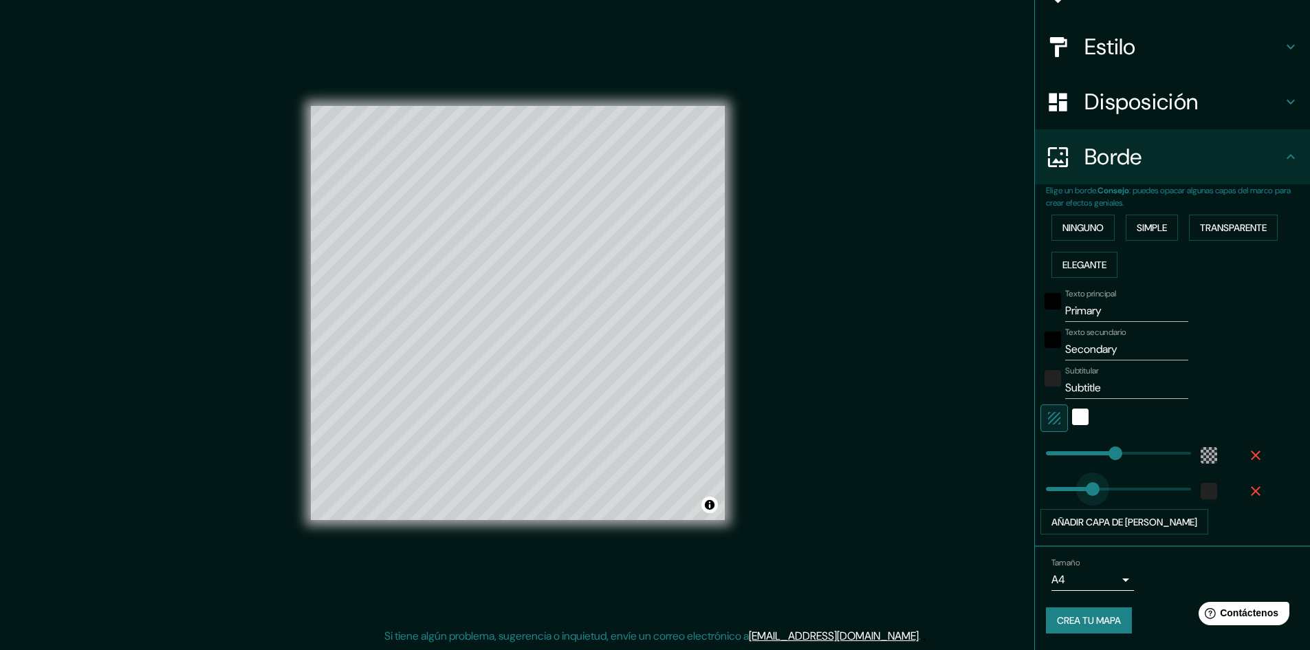
type input "186"
type input "289"
type input "169"
type input "289"
type input "151"
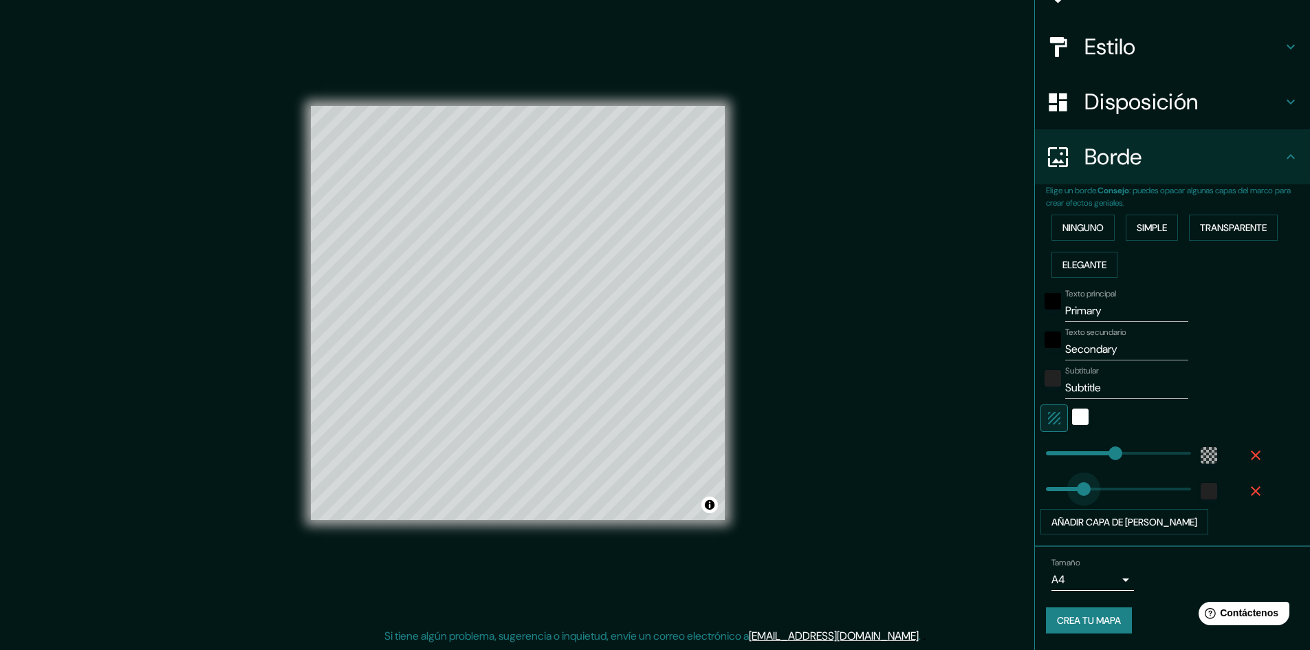
type input "289"
type input "134"
type input "289"
type input "114"
type input "289"
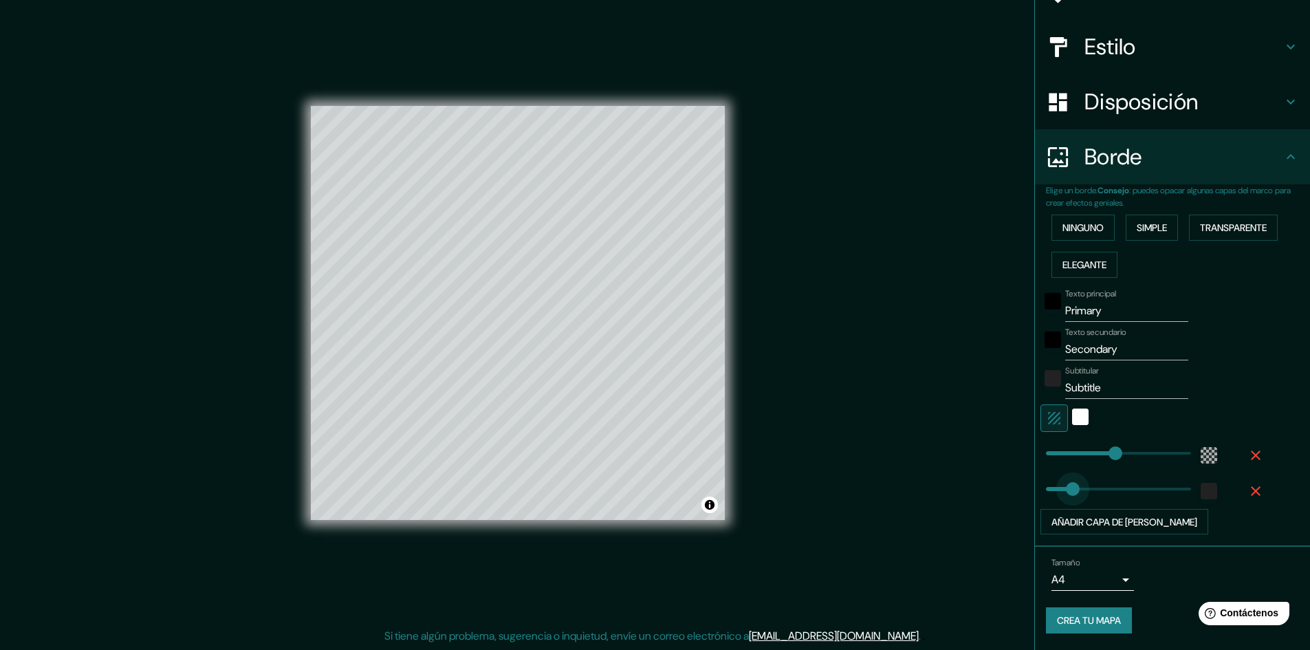
type input "91"
type input "289"
type input "83"
type input "289"
type input "63"
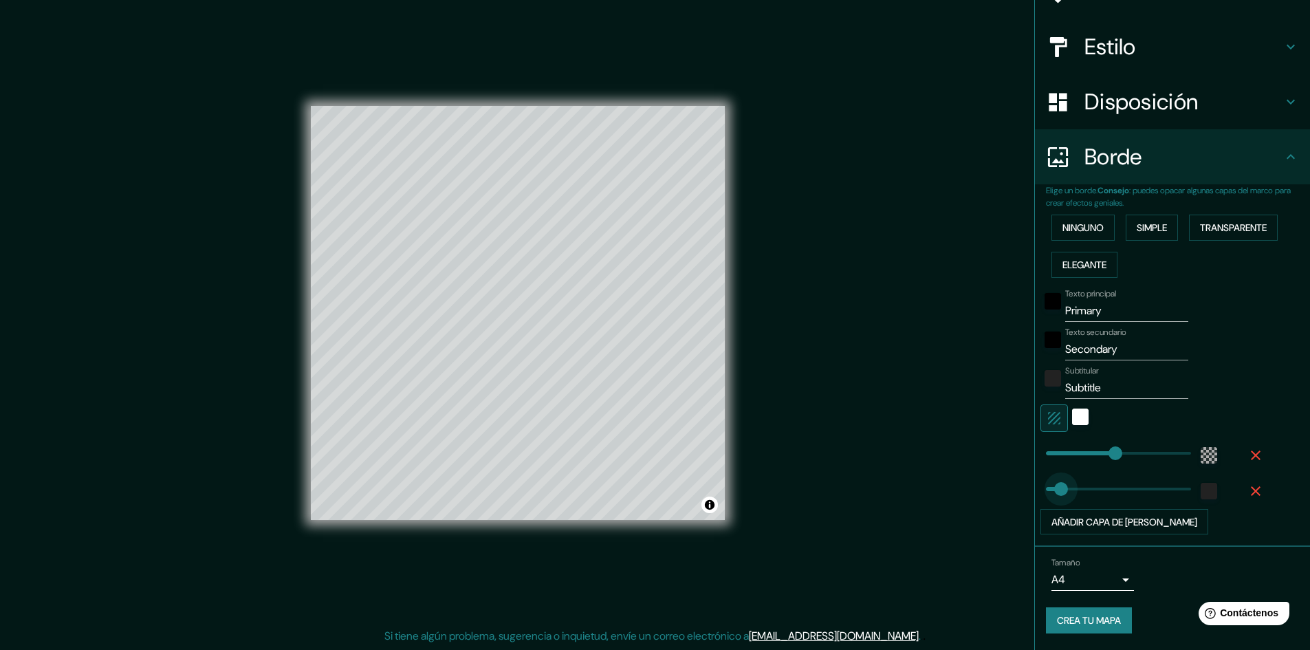
type input "289"
type input "31"
drag, startPoint x: 1050, startPoint y: 490, endPoint x: 1043, endPoint y: 489, distance: 7.6
type input "289"
type input "0"
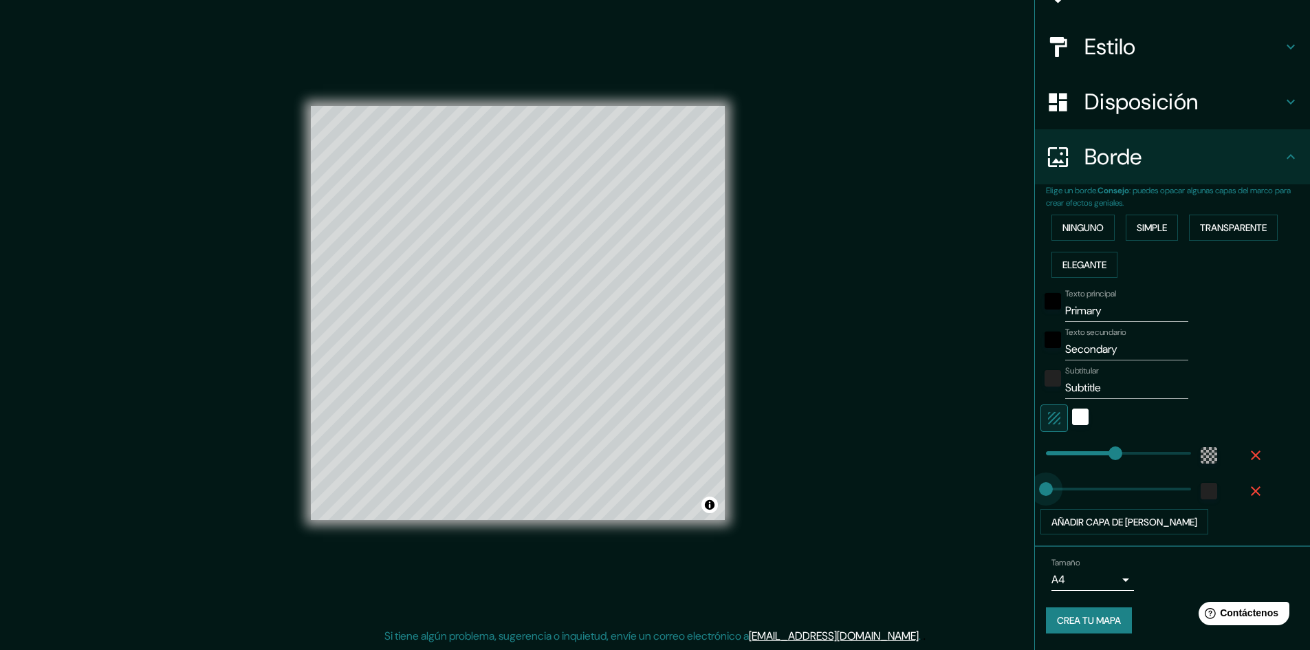
drag, startPoint x: 1043, startPoint y: 489, endPoint x: 1027, endPoint y: 489, distance: 15.8
type input "289"
type input "6"
type input "329"
drag, startPoint x: 1105, startPoint y: 454, endPoint x: 1114, endPoint y: 455, distance: 9.7
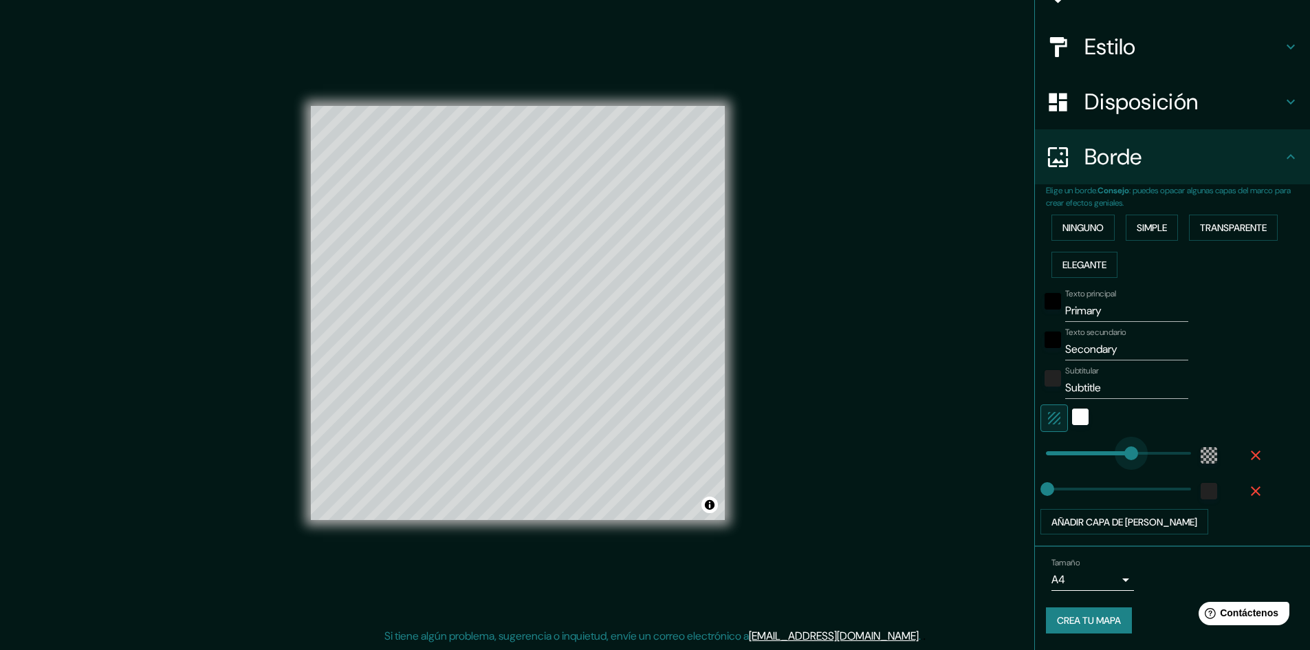
type input "357"
drag, startPoint x: 1114, startPoint y: 455, endPoint x: 1121, endPoint y: 454, distance: 7.0
type input "0"
drag, startPoint x: 1121, startPoint y: 454, endPoint x: 1021, endPoint y: 456, distance: 100.4
type input "23"
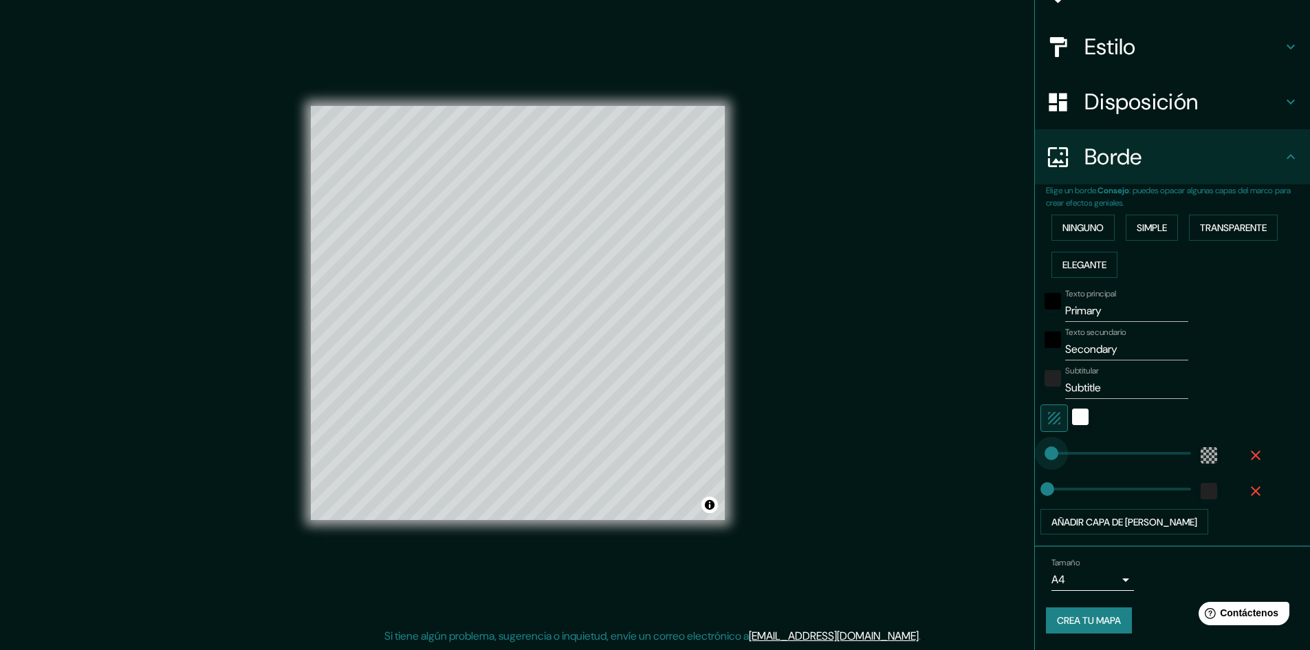
type input "31"
click at [1068, 426] on div at bounding box center [1080, 417] width 25 height 27
click at [1072, 421] on div "blanco" at bounding box center [1080, 416] width 16 height 16
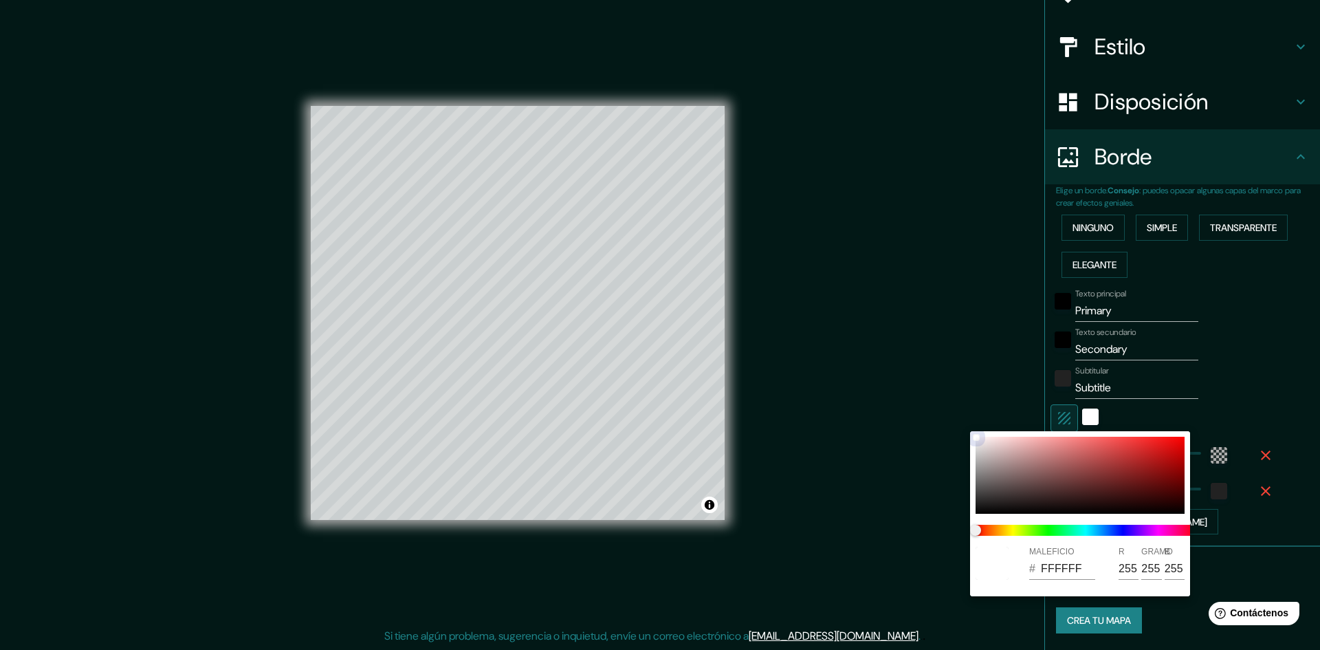
type input "E3E0E0"
type input "227"
type input "224"
click at [979, 445] on div at bounding box center [1079, 475] width 209 height 77
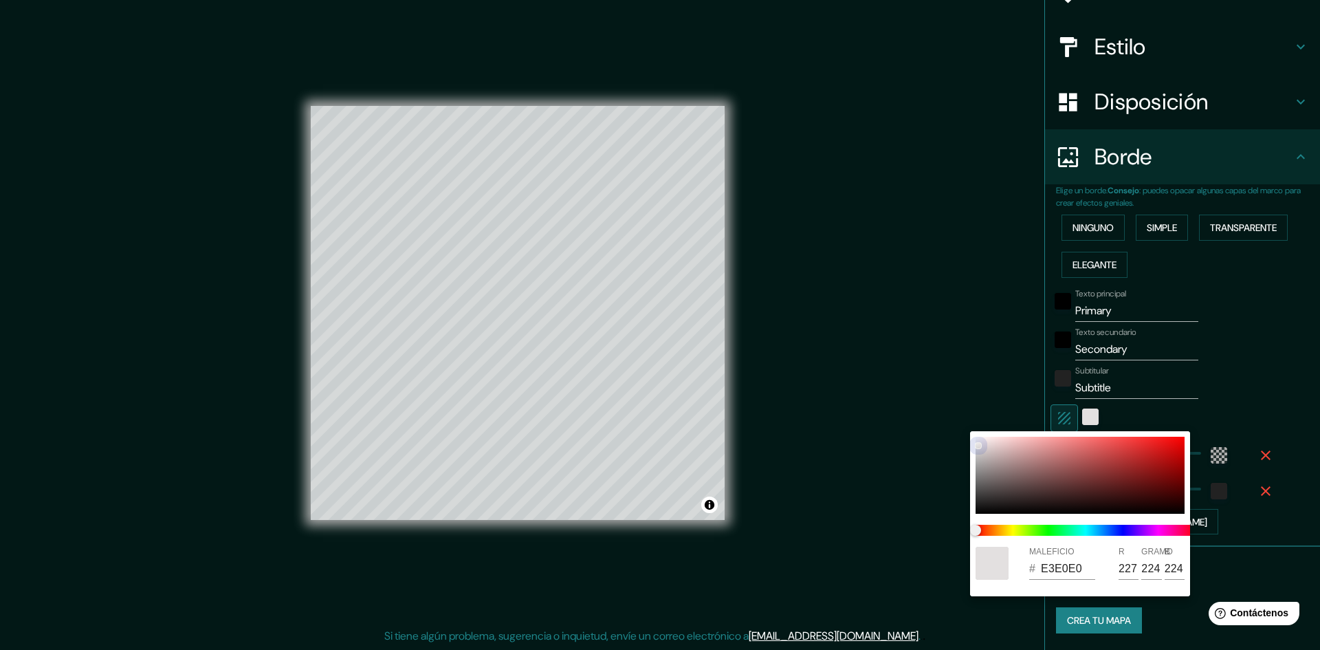
click at [980, 444] on div at bounding box center [977, 445] width 5 height 5
type input "E6E0E0"
type input "230"
type input "736464"
type input "115"
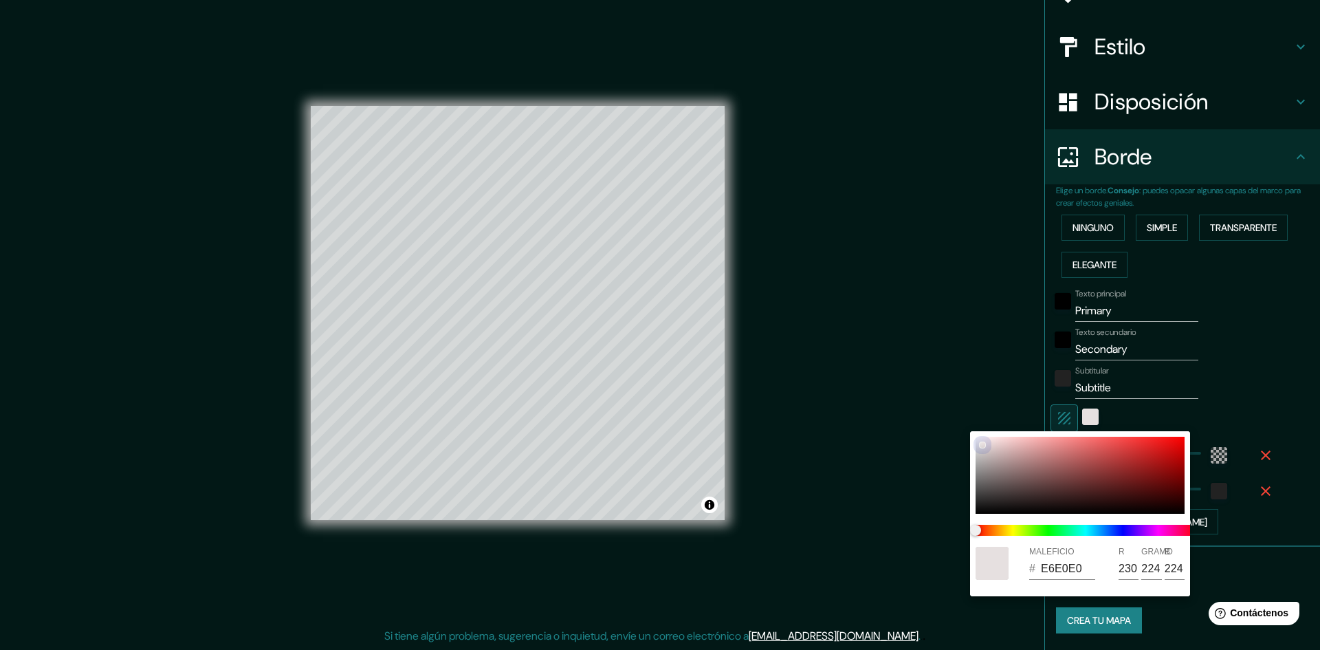
type input "100"
type input "736363"
type input "99"
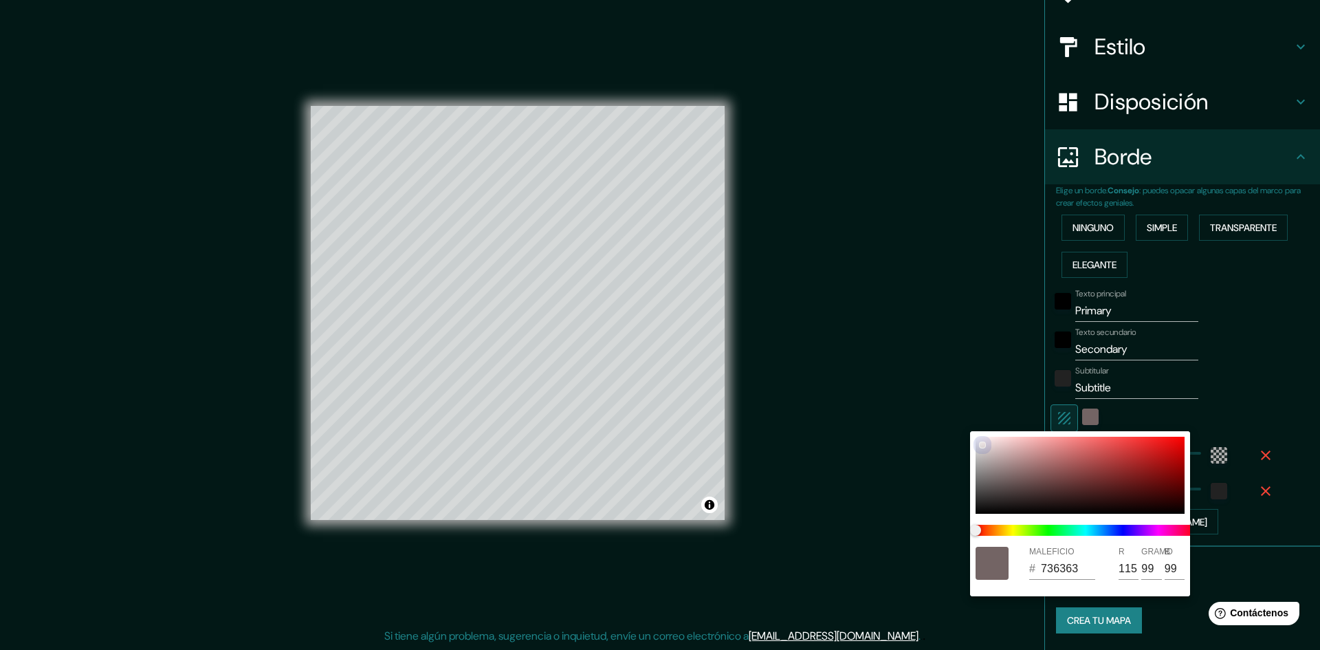
type input "716161"
type input "113"
type input "97"
click at [1005, 479] on div at bounding box center [1079, 475] width 209 height 77
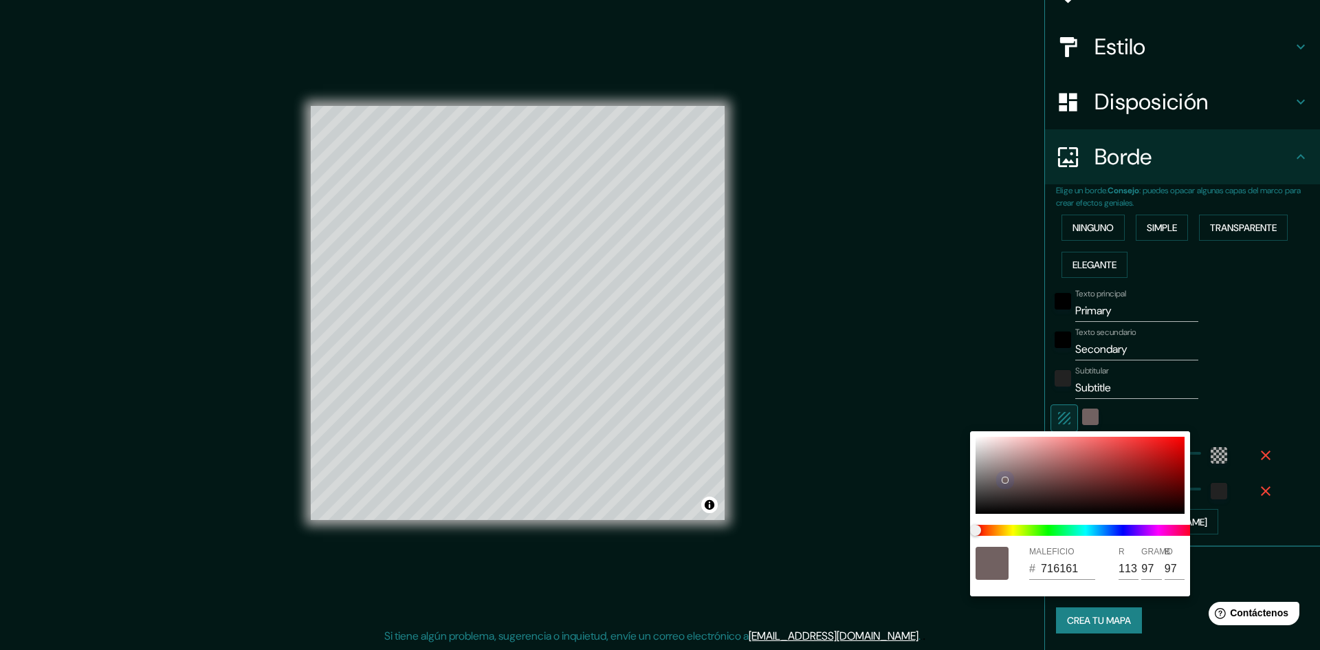
click at [1006, 479] on div at bounding box center [1004, 479] width 5 height 5
type input "716060"
type input "96"
drag, startPoint x: 995, startPoint y: 462, endPoint x: 991, endPoint y: 455, distance: 8.0
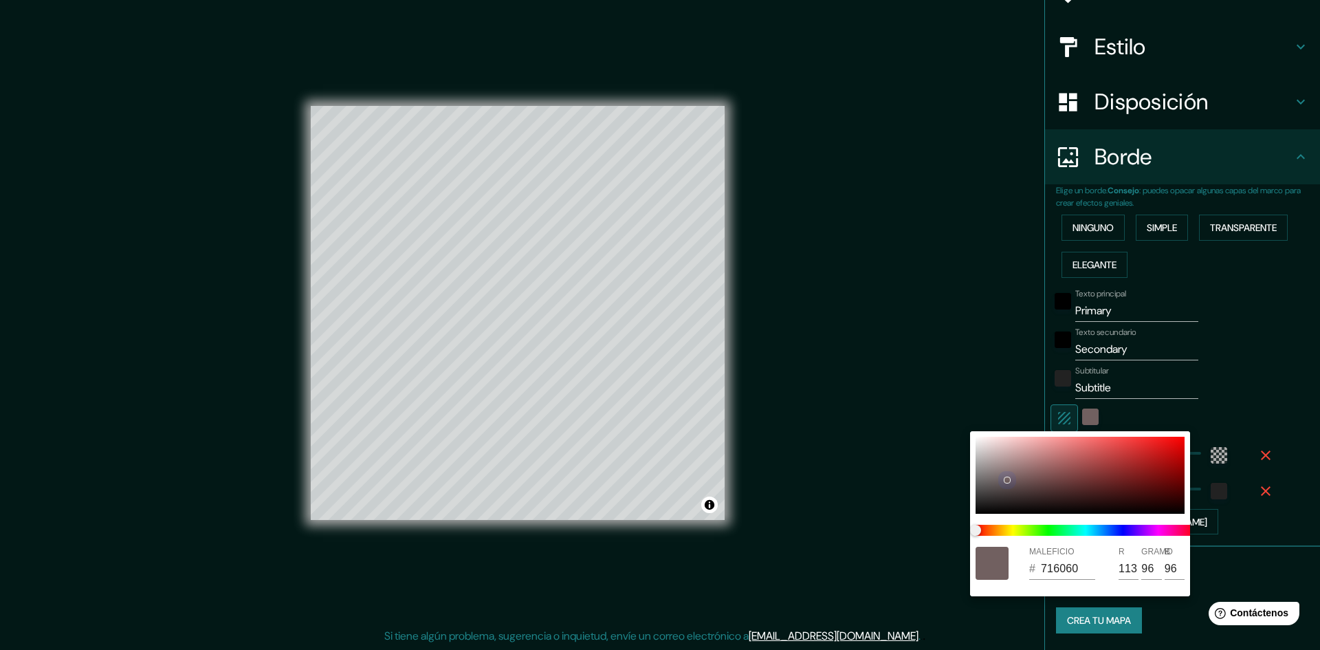
click at [995, 461] on div at bounding box center [1079, 475] width 209 height 77
type input "AC9C9C"
type input "172"
type input "156"
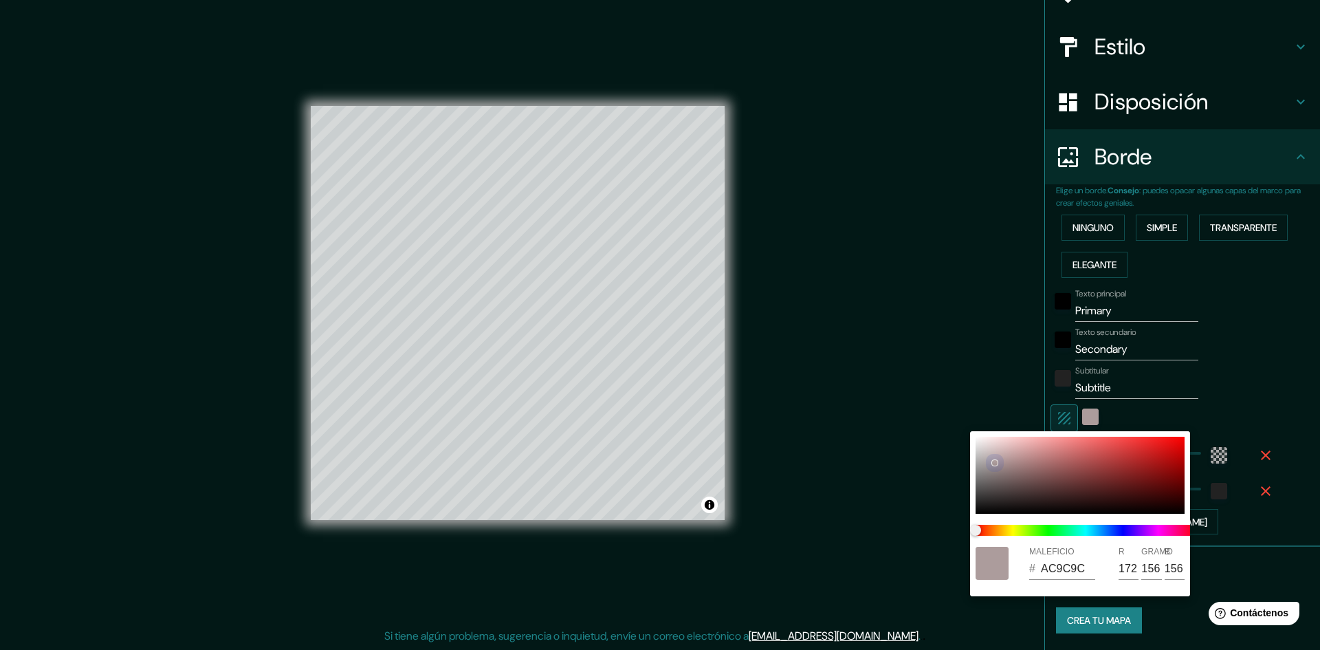
type input "D6CCCC"
type input "214"
type input "204"
type input "D8CFCF"
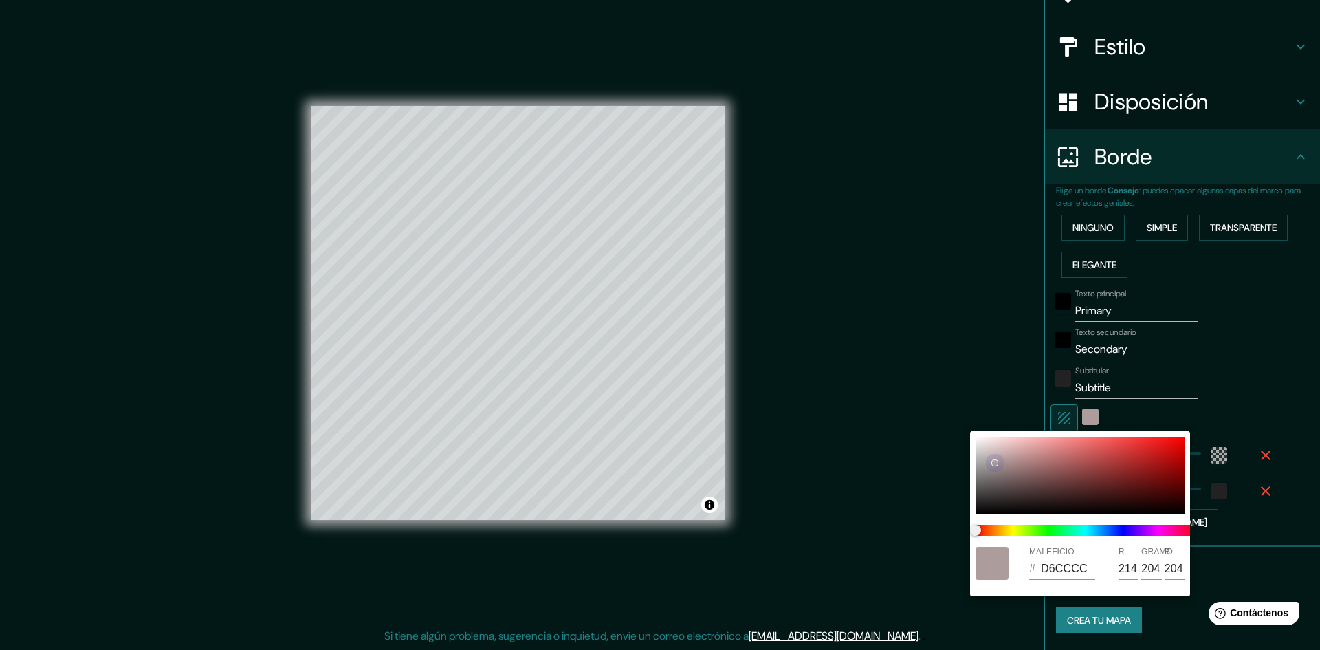
type input "216"
type input "207"
click at [984, 448] on div at bounding box center [1079, 475] width 209 height 77
type input "DAD4D4"
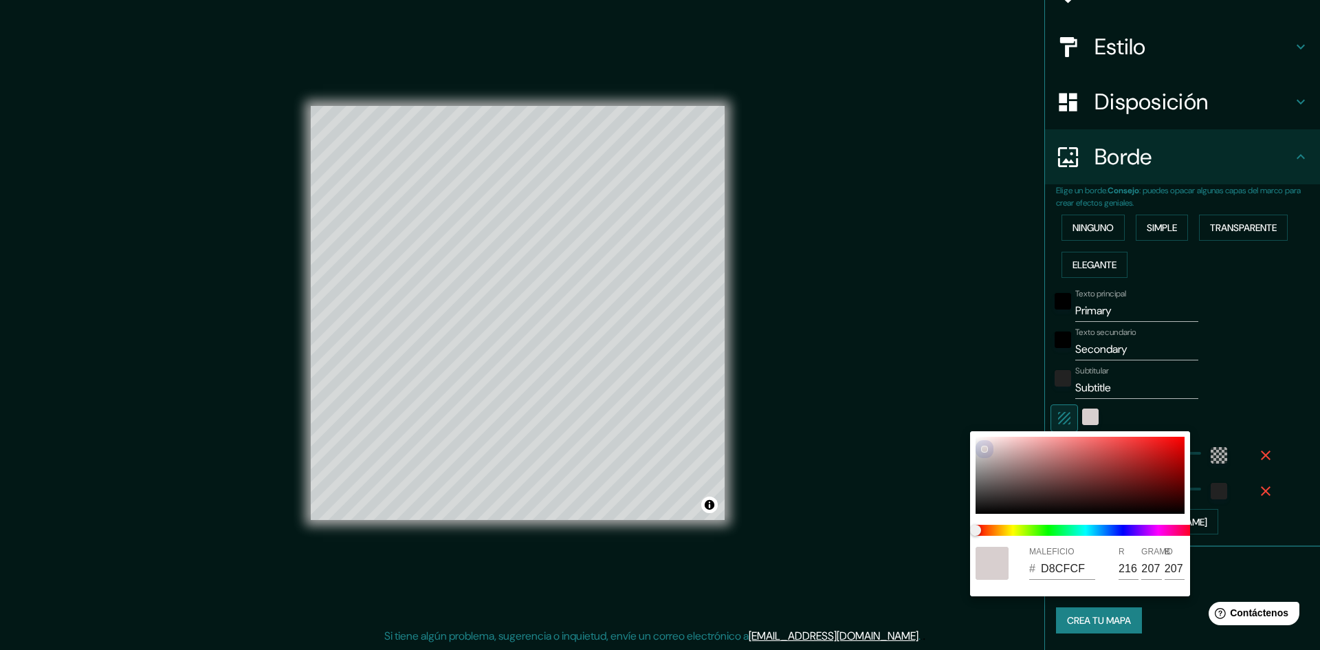
type input "218"
type input "212"
click at [981, 448] on div at bounding box center [982, 448] width 5 height 5
click at [1009, 397] on div at bounding box center [660, 325] width 1320 height 650
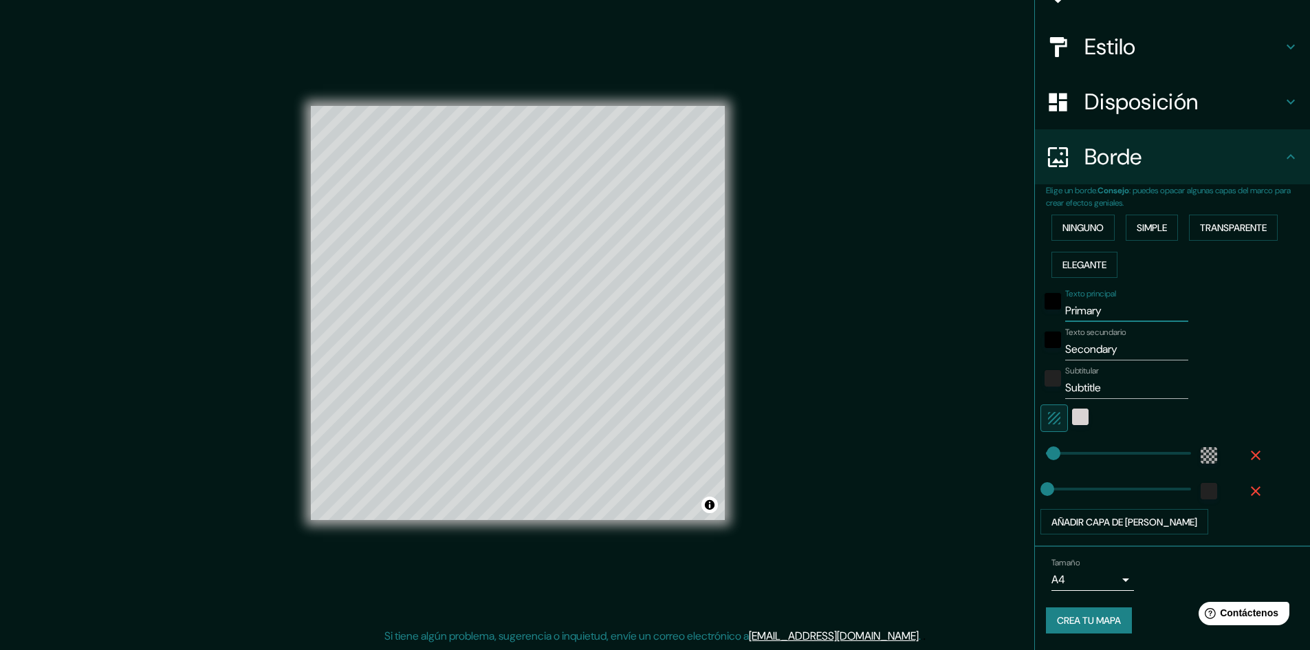
click at [1105, 307] on input "Primary" at bounding box center [1126, 311] width 123 height 22
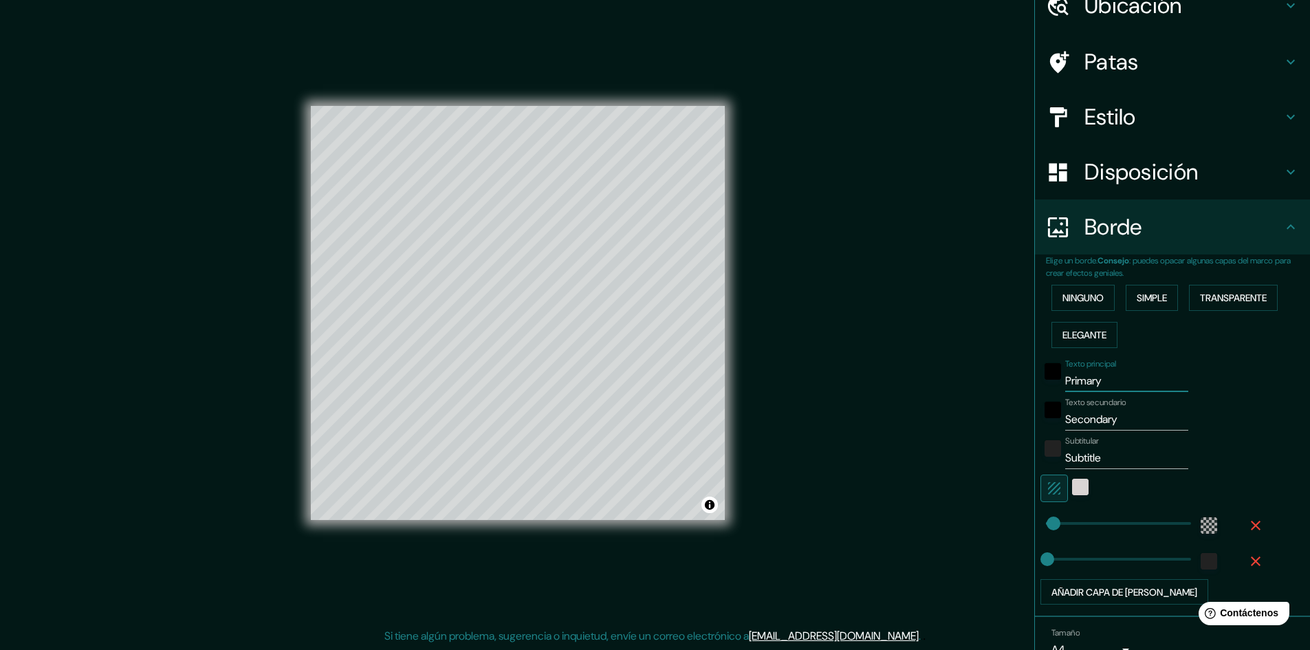
scroll to position [0, 0]
